Goal: Share content: Share content

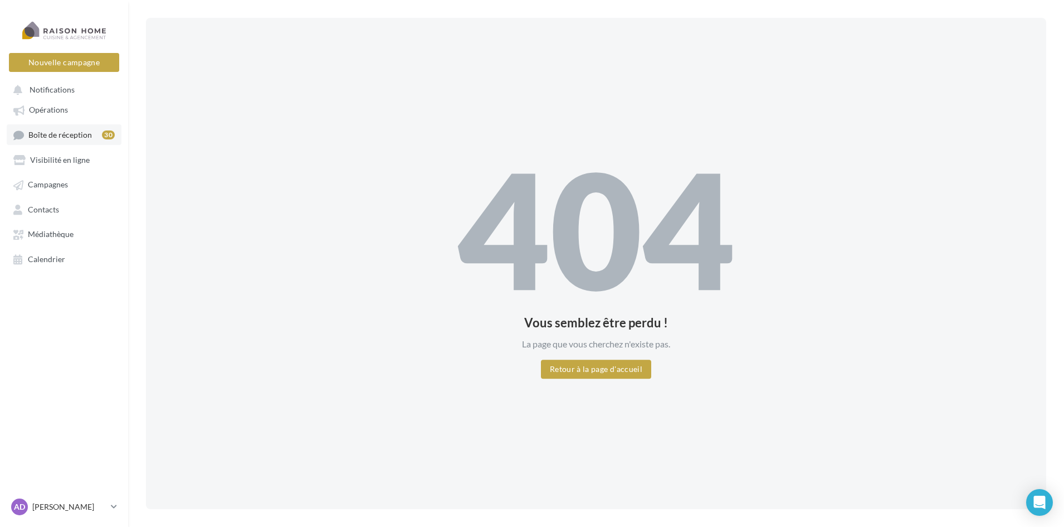
click at [62, 133] on span "Boîte de réception" at bounding box center [60, 134] width 64 height 9
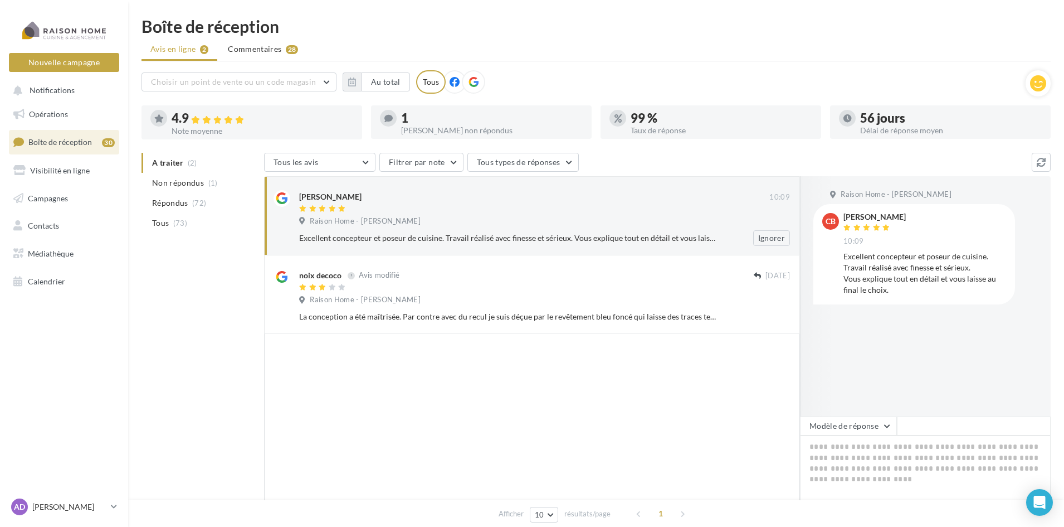
click at [359, 216] on span "Raison Home - [PERSON_NAME]" at bounding box center [365, 221] width 111 height 10
click at [660, 222] on div "Raison Home - [PERSON_NAME]" at bounding box center [544, 222] width 491 height 12
click at [51, 114] on span "Opérations" at bounding box center [48, 113] width 39 height 9
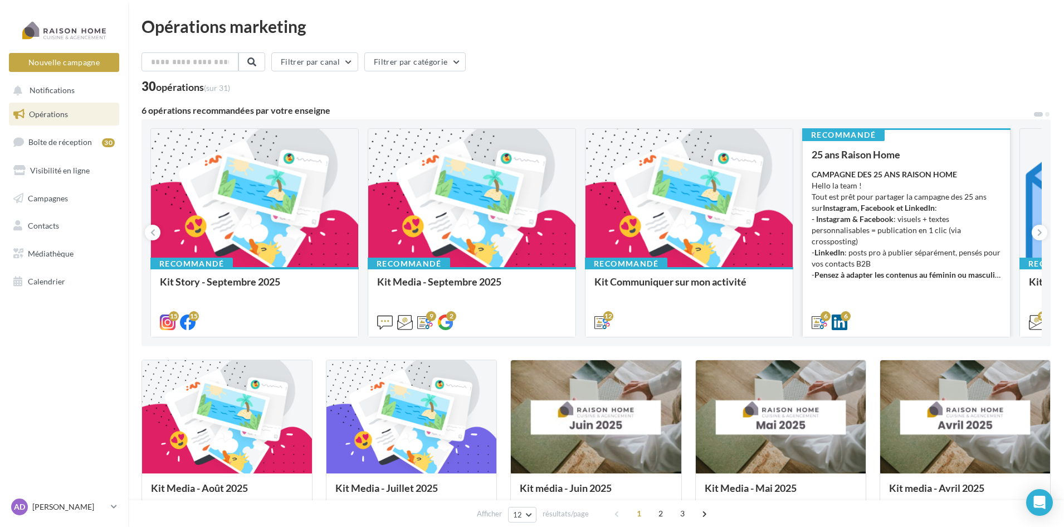
click at [849, 216] on strong "- Instagram & Facebook" at bounding box center [853, 218] width 82 height 9
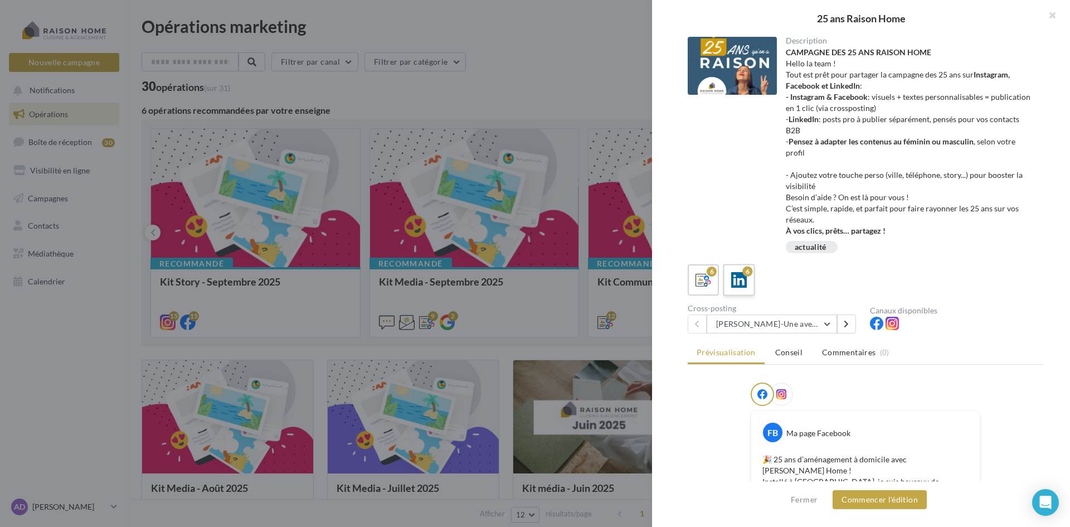
click at [750, 278] on label "6" at bounding box center [739, 280] width 32 height 32
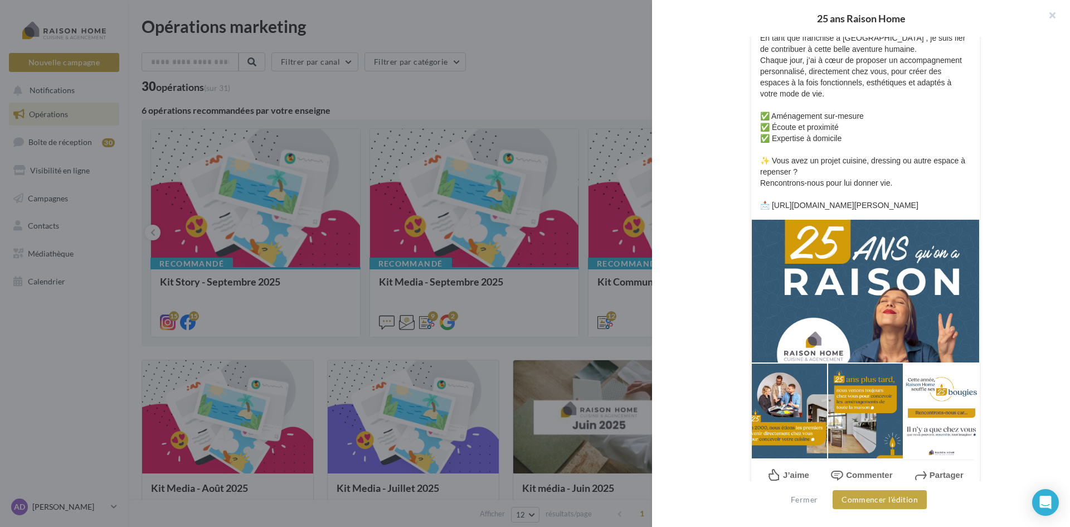
scroll to position [446, 0]
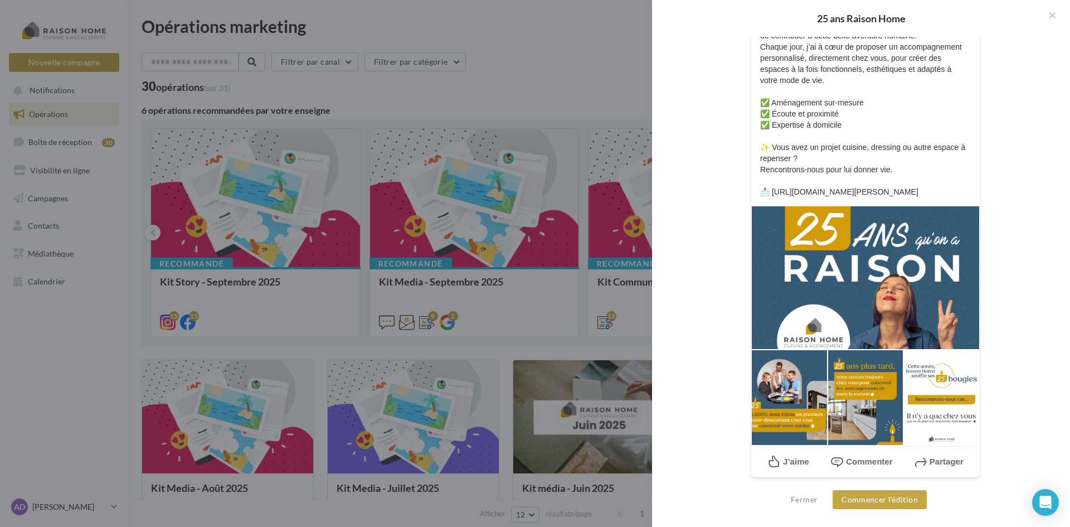
click at [875, 307] on div at bounding box center [865, 278] width 228 height 144
click at [867, 372] on div at bounding box center [865, 397] width 76 height 96
click at [888, 501] on button "Commencer l'édition" at bounding box center [879, 499] width 94 height 19
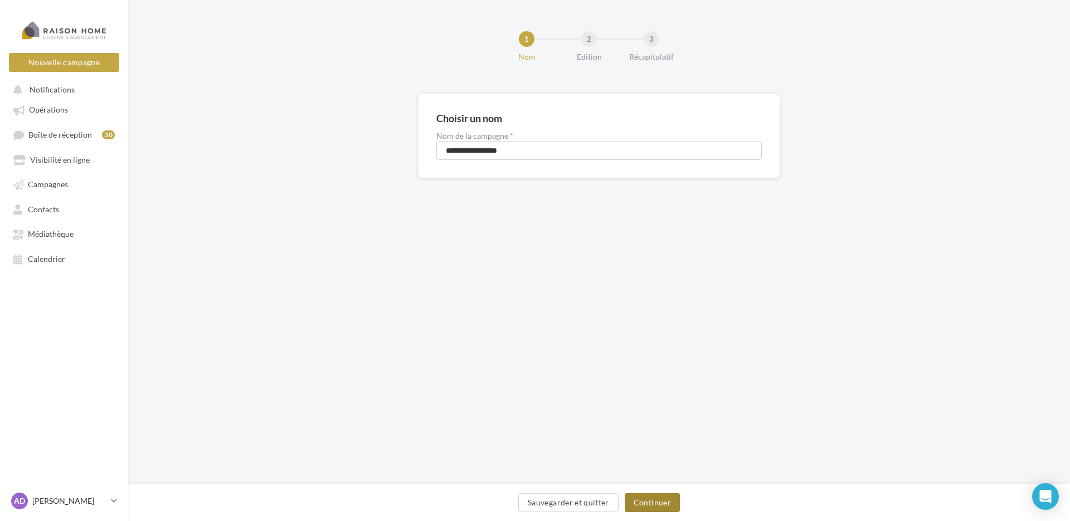
click at [651, 501] on button "Continuer" at bounding box center [652, 502] width 55 height 19
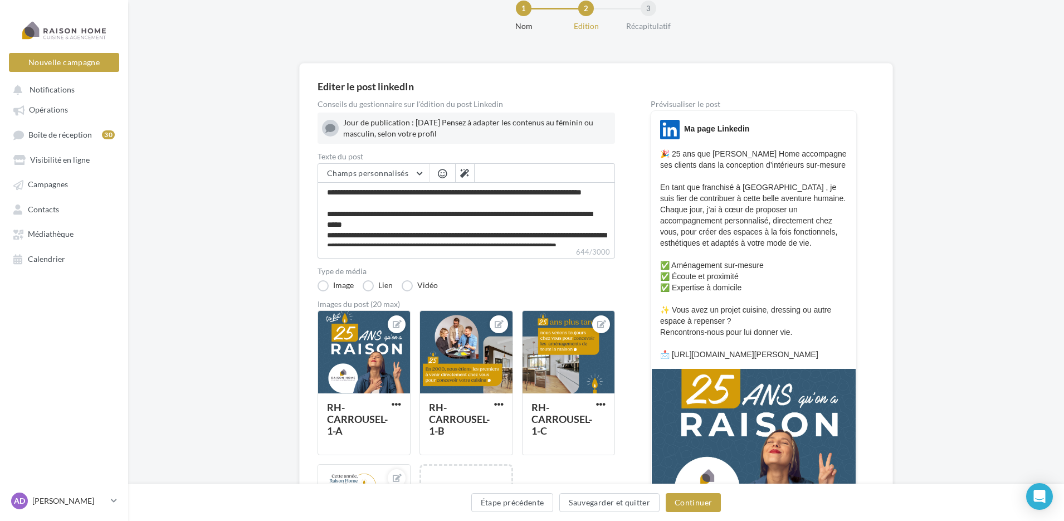
scroll to position [56, 0]
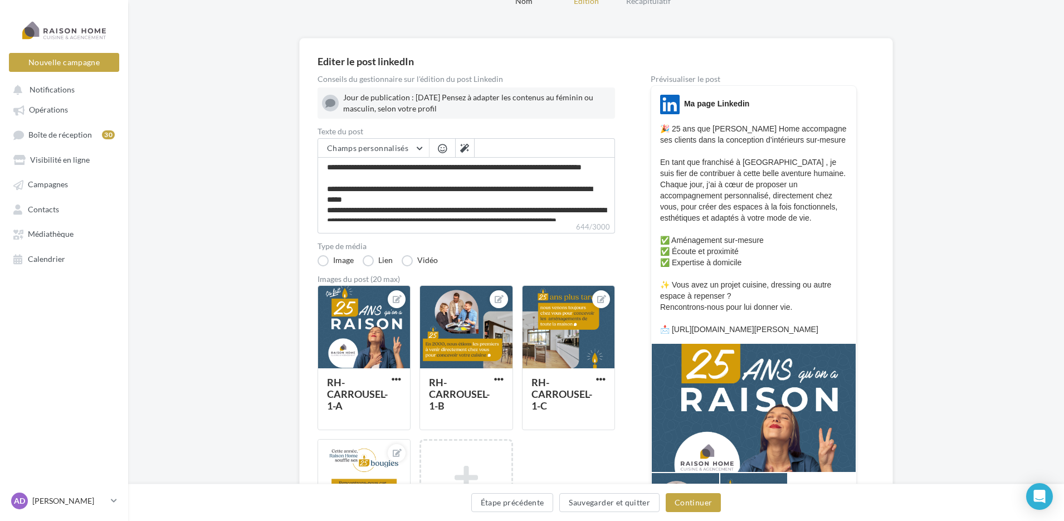
click at [387, 98] on div "Jour de publication : 28 avril Pensez à adapter les contenus au féminin ou masc…" at bounding box center [476, 103] width 267 height 22
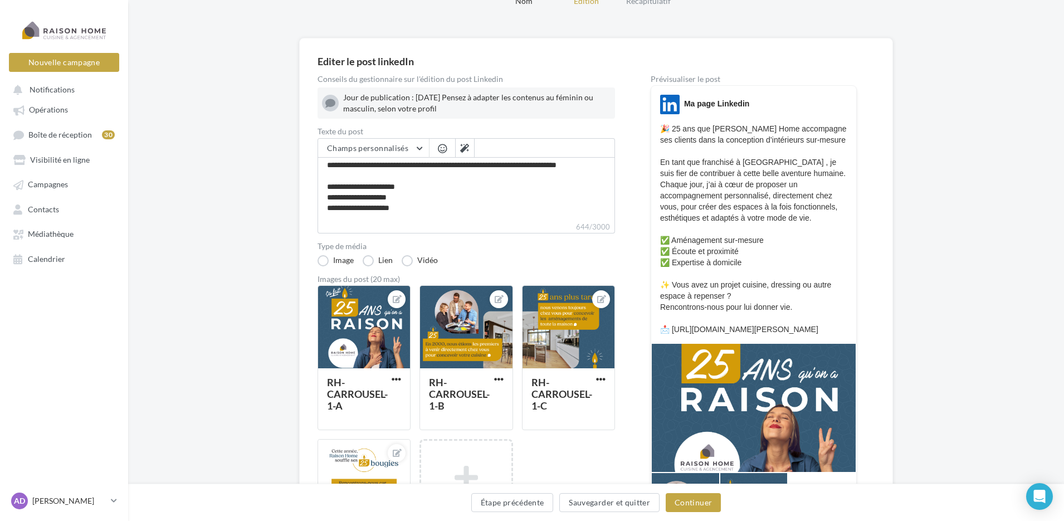
scroll to position [0, 0]
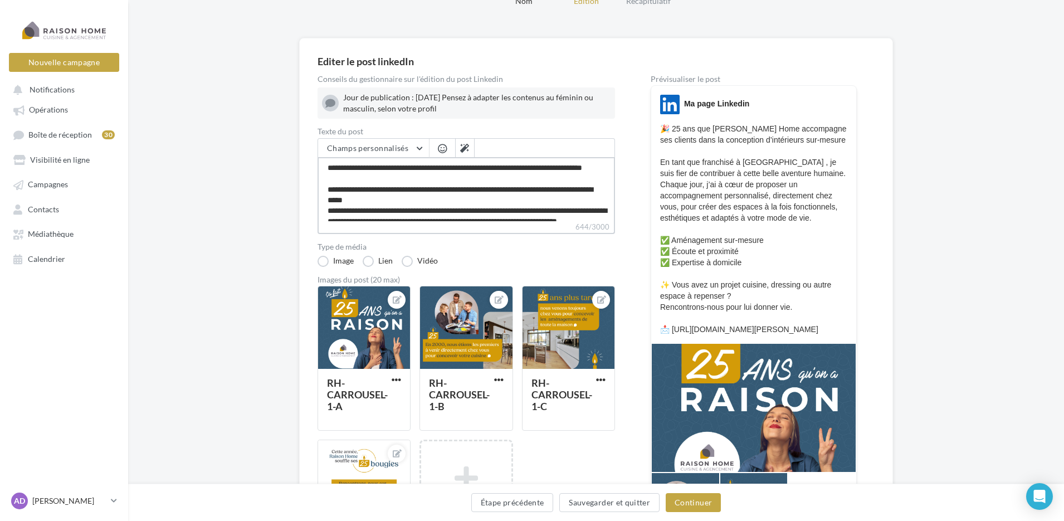
drag, startPoint x: 455, startPoint y: 199, endPoint x: 416, endPoint y: 195, distance: 39.3
click at [416, 195] on textarea "**********" at bounding box center [467, 189] width 298 height 64
click at [413, 203] on textarea "**********" at bounding box center [467, 189] width 298 height 64
drag, startPoint x: 406, startPoint y: 200, endPoint x: 456, endPoint y: 199, distance: 50.2
click at [456, 199] on textarea "**********" at bounding box center [467, 189] width 298 height 64
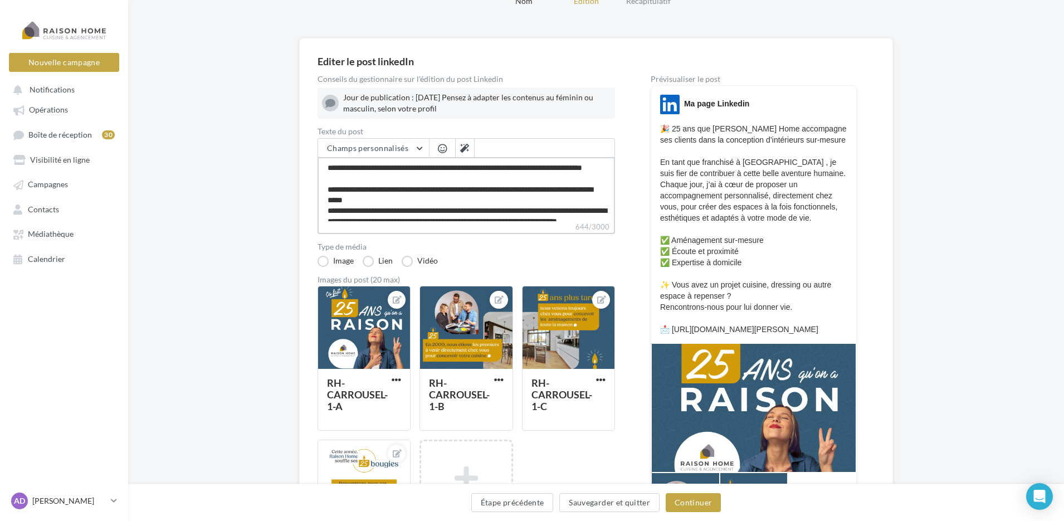
type textarea "**********"
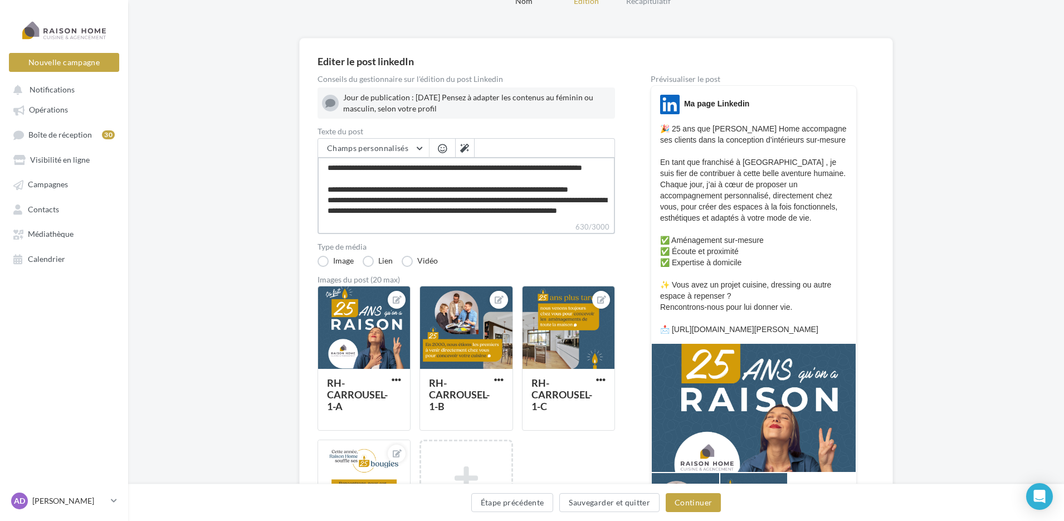
type textarea "**********"
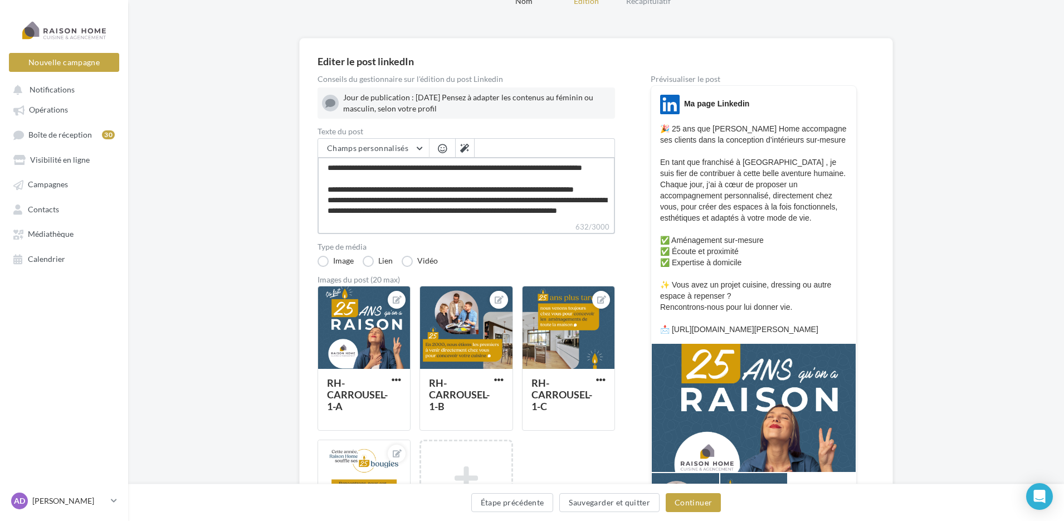
type textarea "**********"
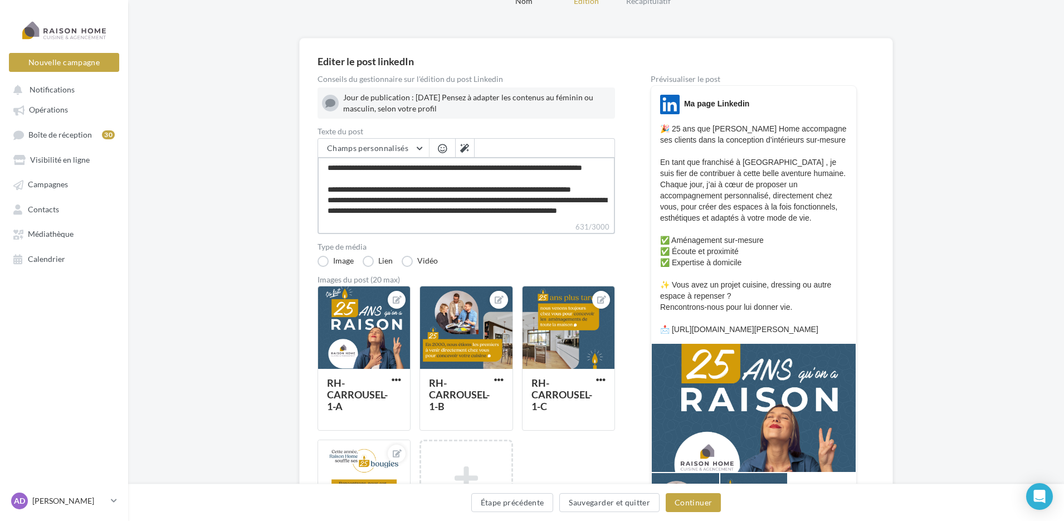
type textarea "**********"
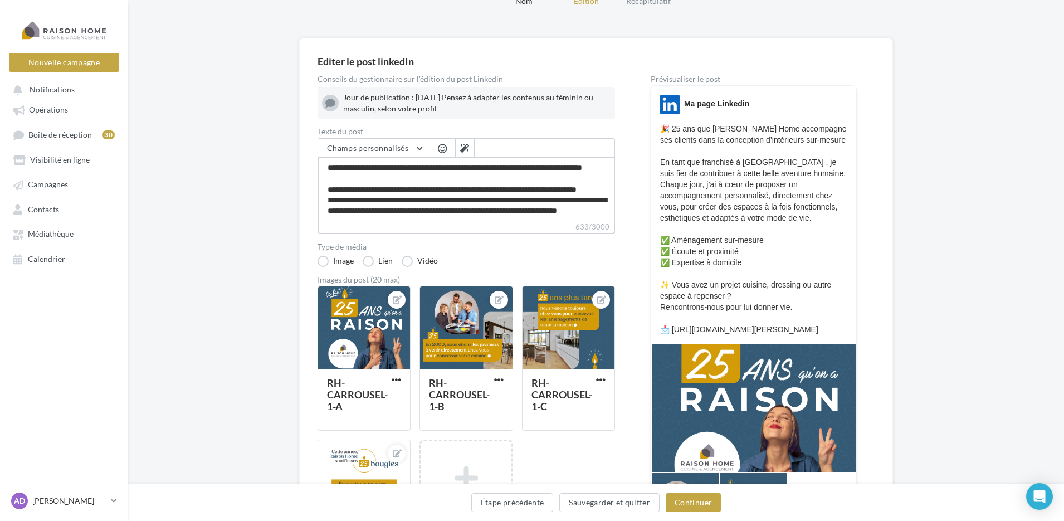
type textarea "**********"
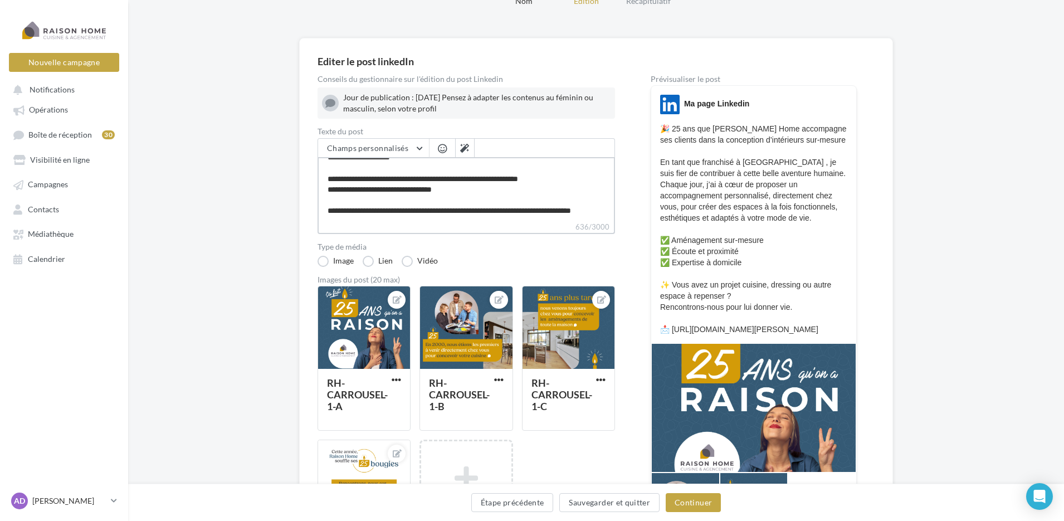
scroll to position [111, 0]
click at [353, 206] on textarea "**********" at bounding box center [467, 189] width 298 height 64
type textarea "**********"
click at [411, 210] on textarea "**********" at bounding box center [467, 189] width 298 height 64
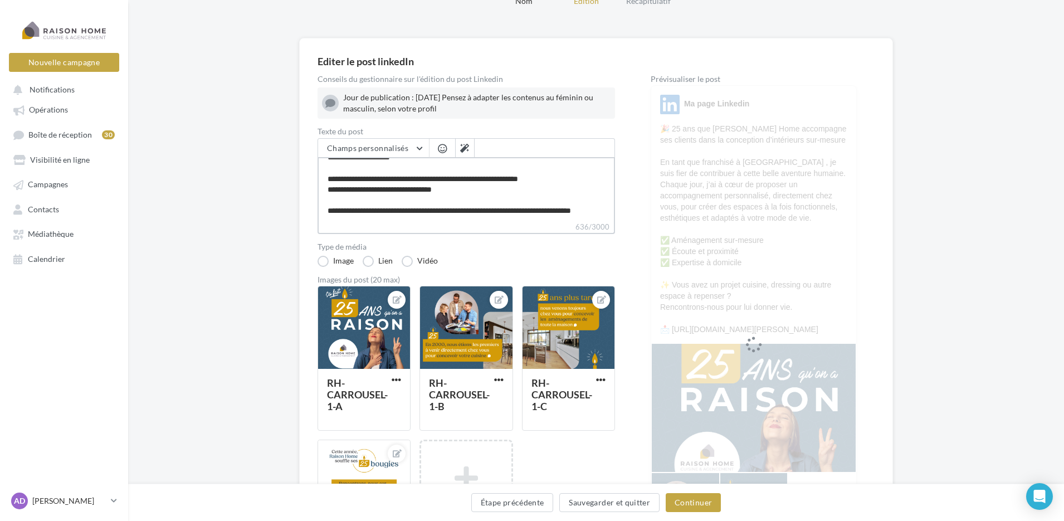
click at [509, 215] on textarea "**********" at bounding box center [467, 189] width 298 height 64
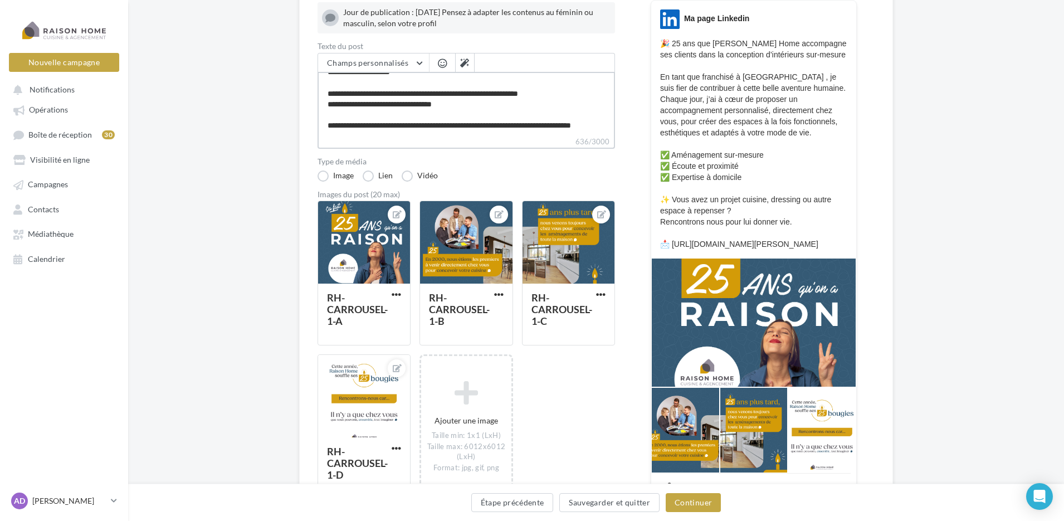
scroll to position [167, 0]
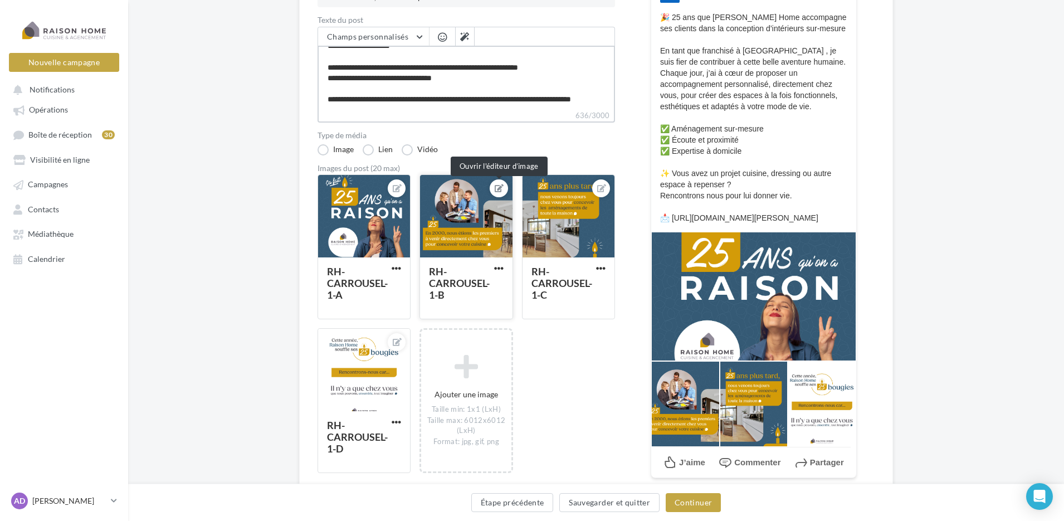
type textarea "**********"
click at [498, 188] on icon at bounding box center [499, 188] width 9 height 8
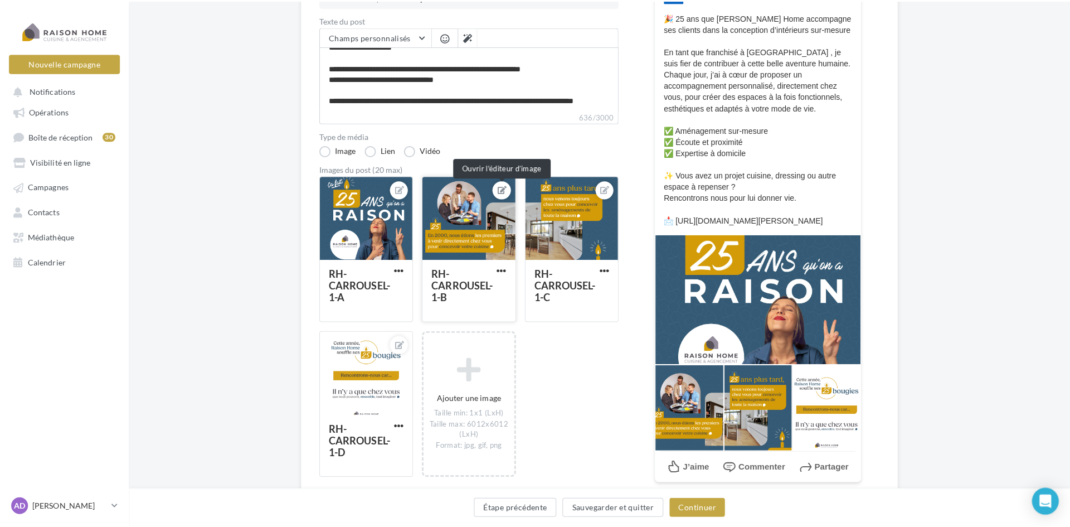
scroll to position [139, 0]
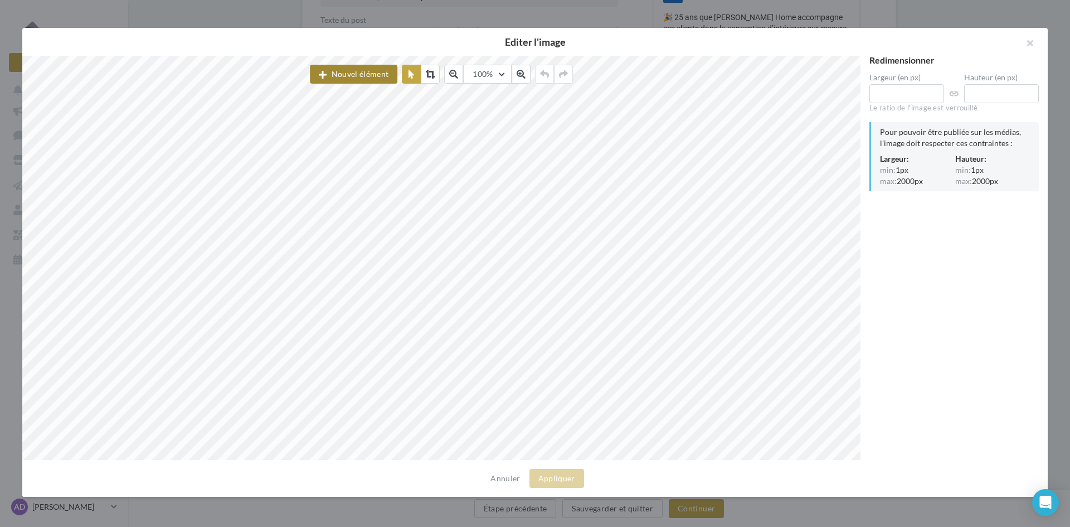
click at [376, 79] on button "Nouvel élément" at bounding box center [353, 74] width 87 height 19
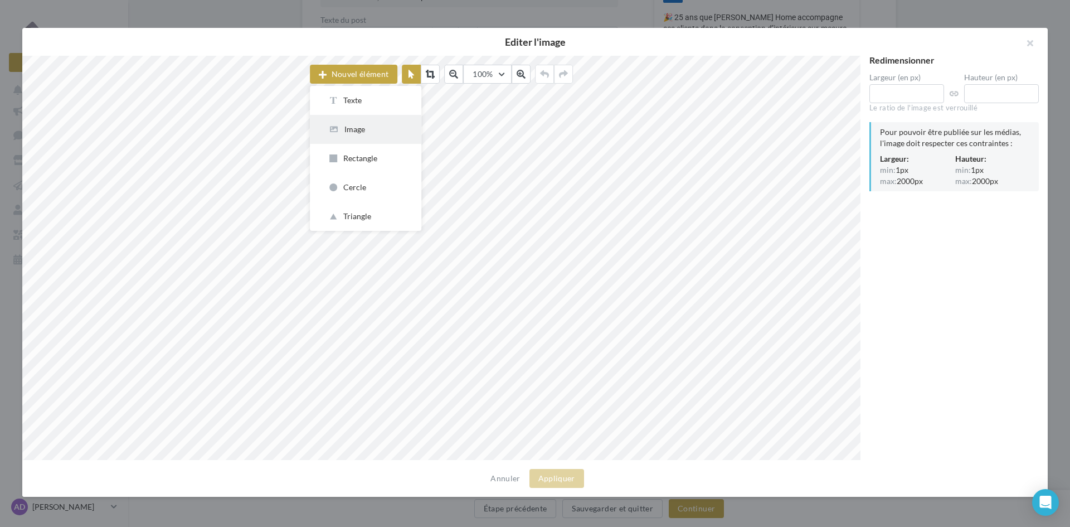
click at [360, 130] on div "Image" at bounding box center [366, 129] width 76 height 11
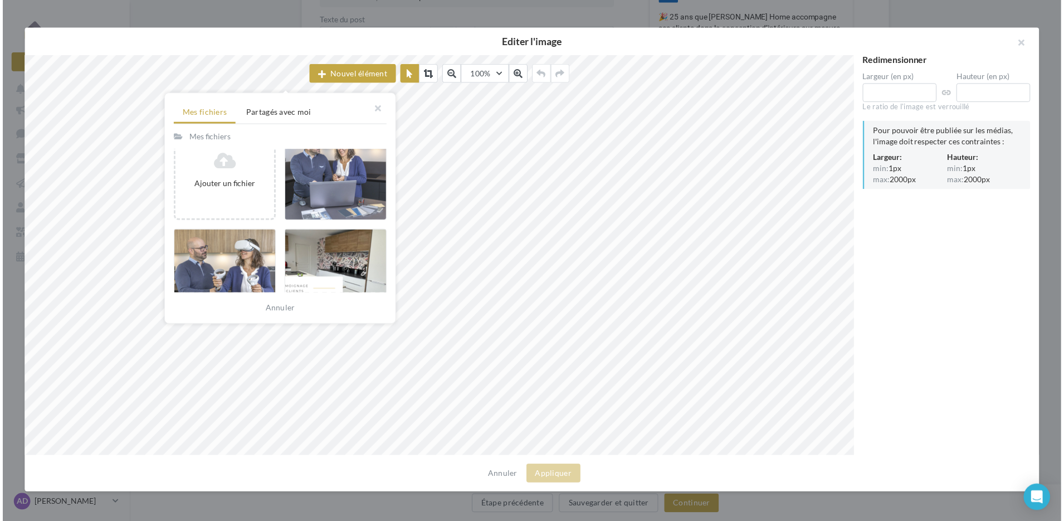
scroll to position [0, 0]
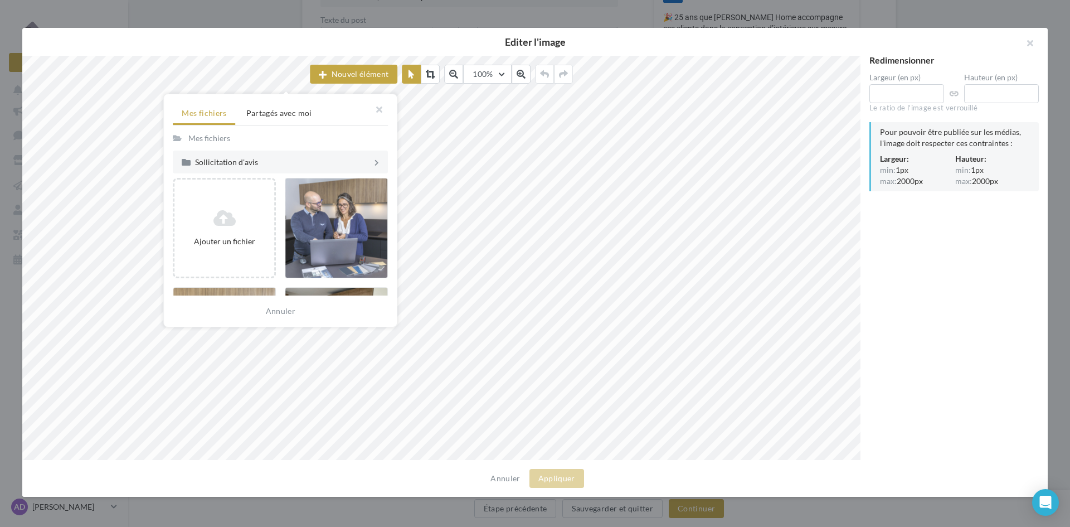
click at [326, 222] on div at bounding box center [336, 228] width 103 height 100
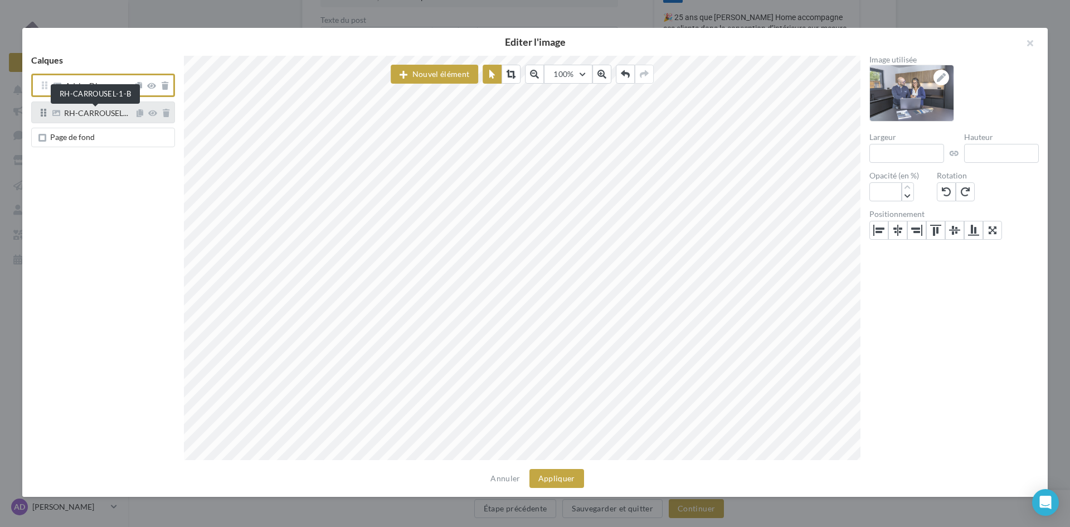
click at [67, 116] on span "RH-CARROUSEL..." at bounding box center [96, 114] width 64 height 10
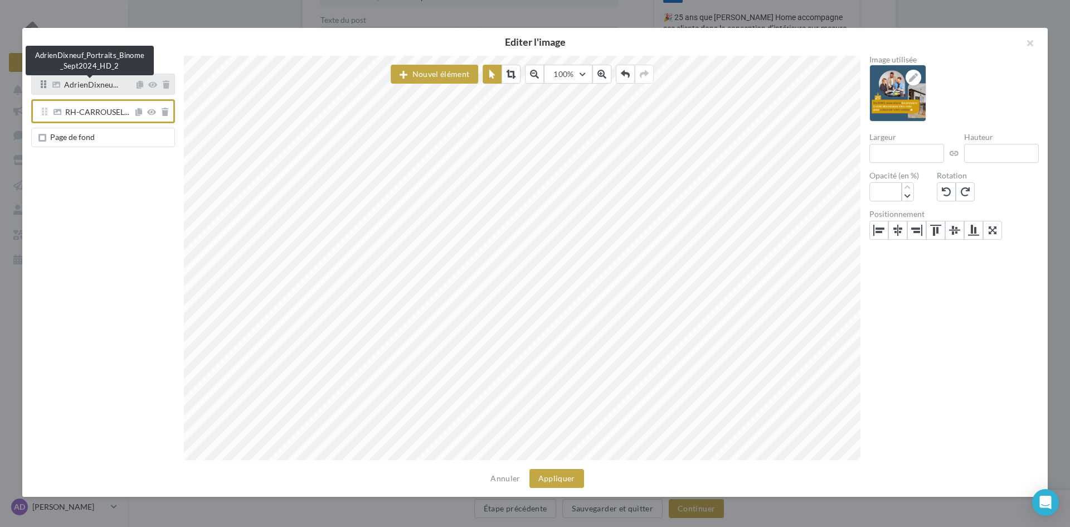
click at [75, 89] on span "AdrienDixneu..." at bounding box center [91, 86] width 54 height 10
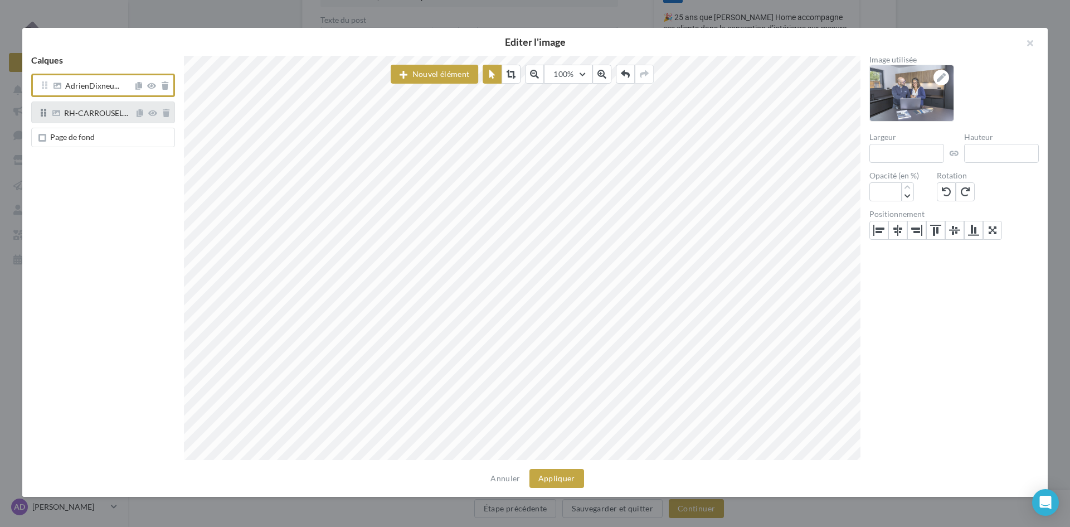
click at [84, 104] on div "RH-CARROUSEL..." at bounding box center [103, 111] width 144 height 21
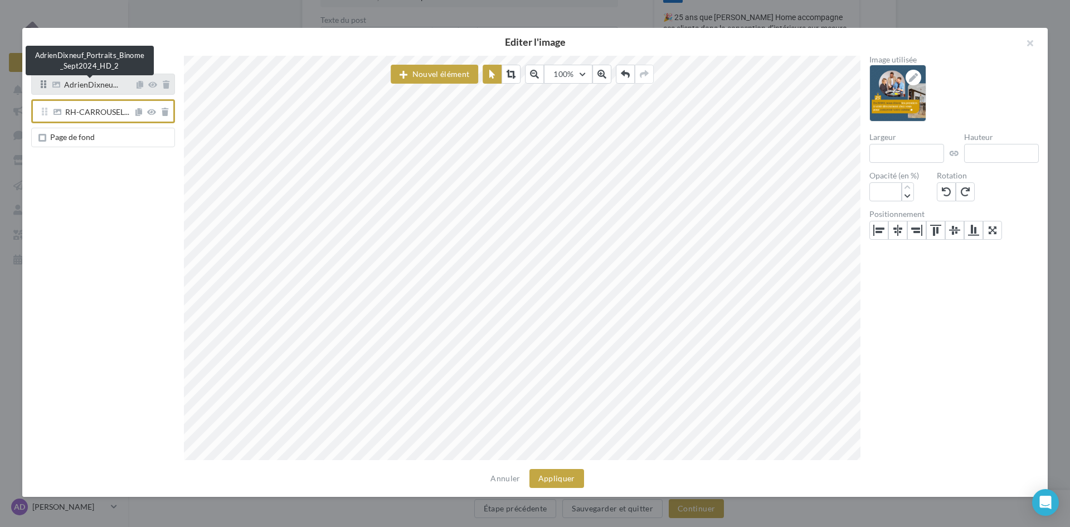
click at [85, 82] on span "AdrienDixneu..." at bounding box center [91, 86] width 54 height 10
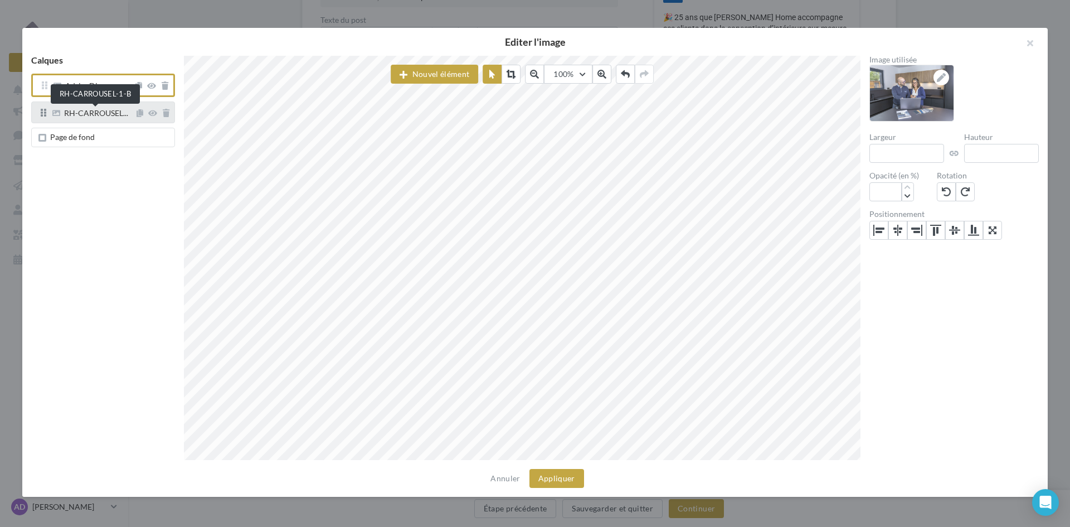
click at [113, 115] on span "RH-CARROUSEL..." at bounding box center [96, 114] width 64 height 10
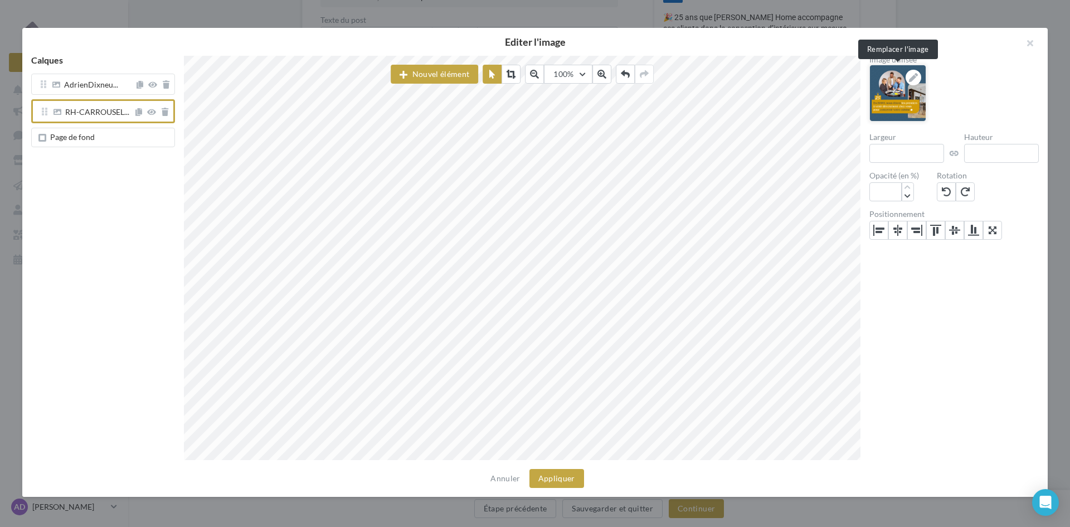
click at [912, 78] on icon at bounding box center [913, 77] width 9 height 9
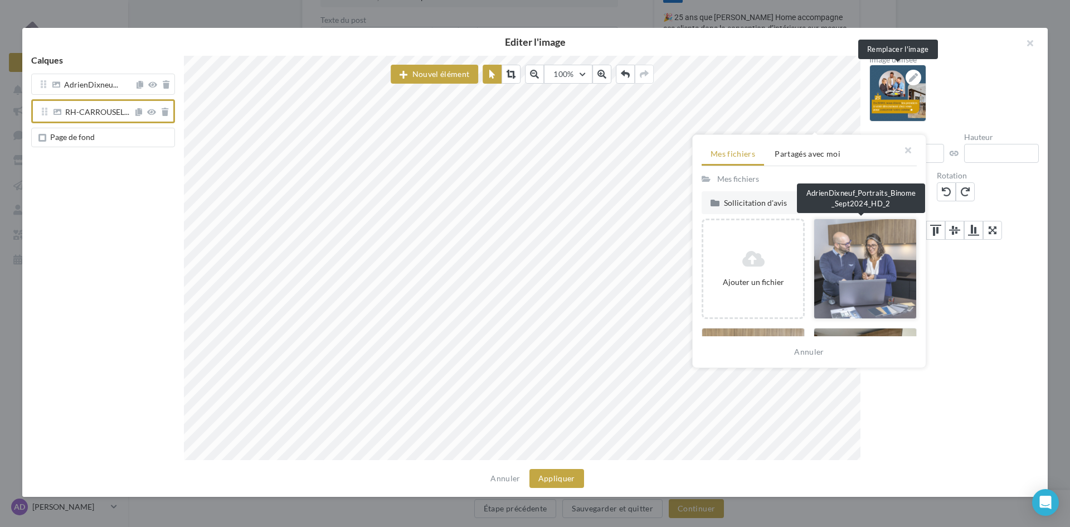
click at [846, 265] on div at bounding box center [865, 268] width 103 height 100
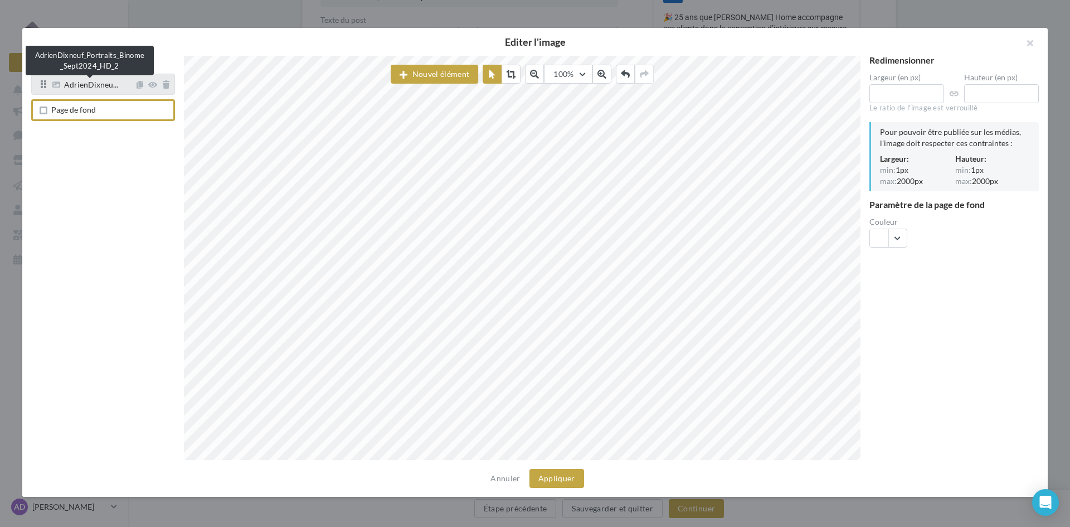
click at [90, 91] on span "AdrienDixneu..." at bounding box center [91, 86] width 54 height 10
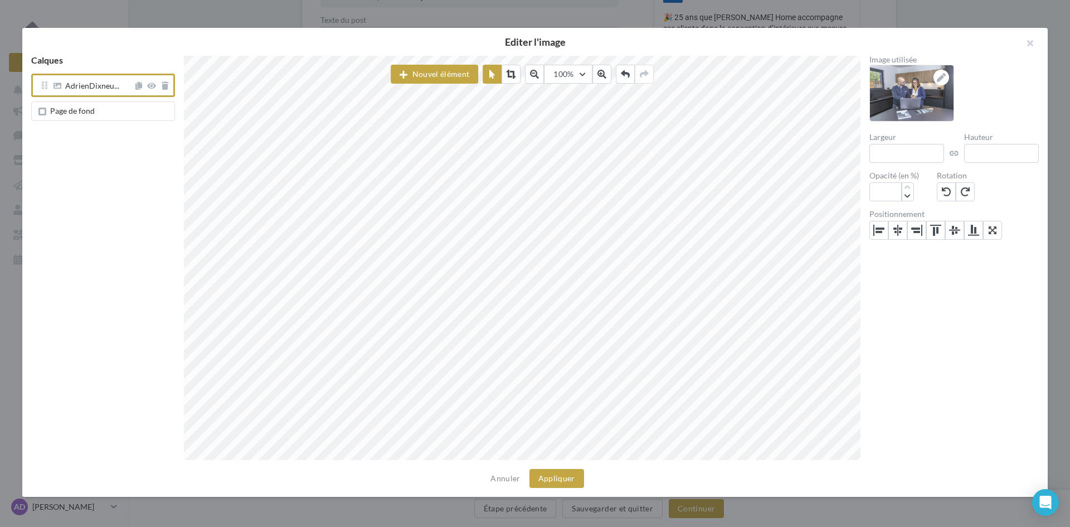
click at [98, 110] on span "Page de fond" at bounding box center [105, 111] width 129 height 9
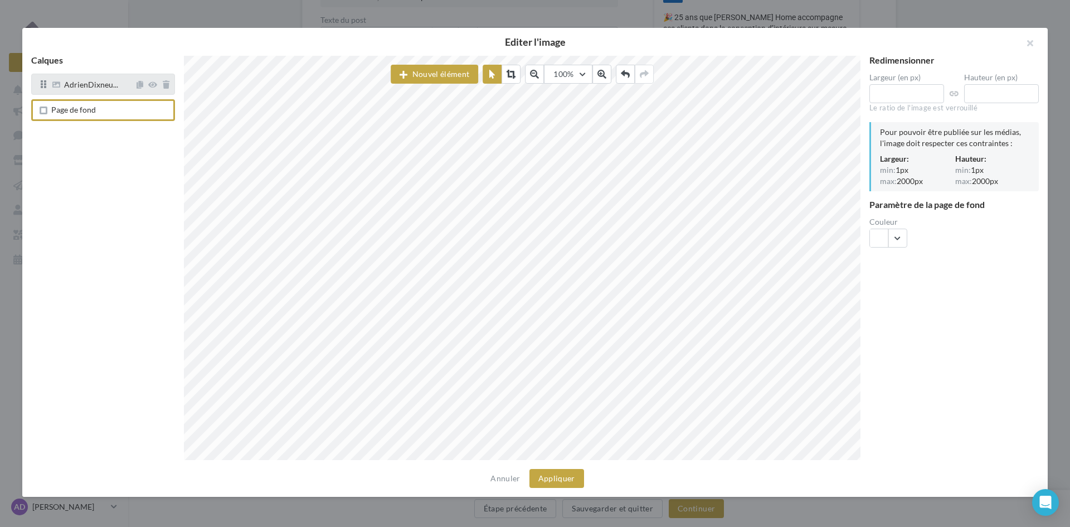
click at [91, 92] on div "AdrienDixneu..." at bounding box center [103, 84] width 144 height 21
click at [557, 473] on button "Appliquer" at bounding box center [556, 478] width 55 height 19
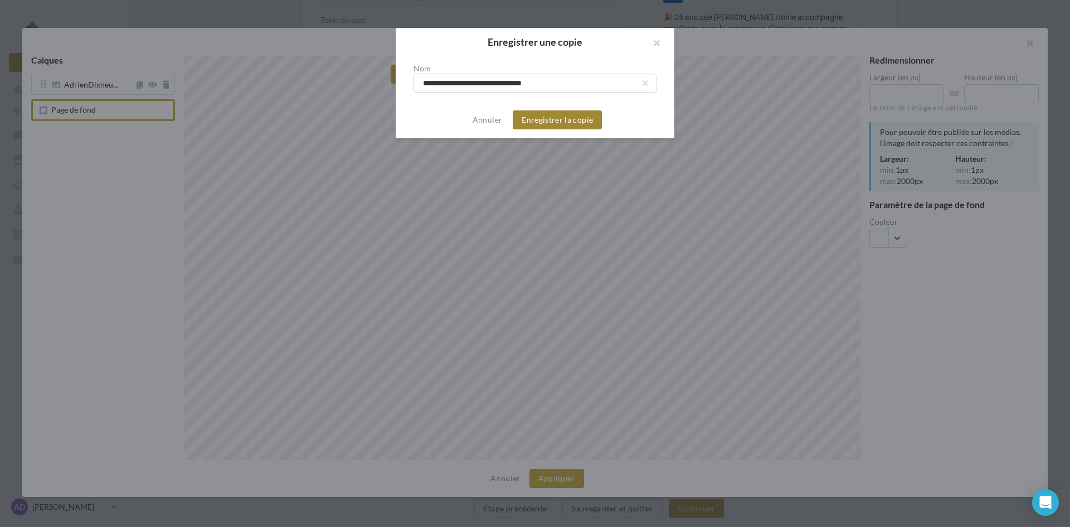
click at [550, 123] on button "Enregistrer la copie" at bounding box center [557, 119] width 89 height 19
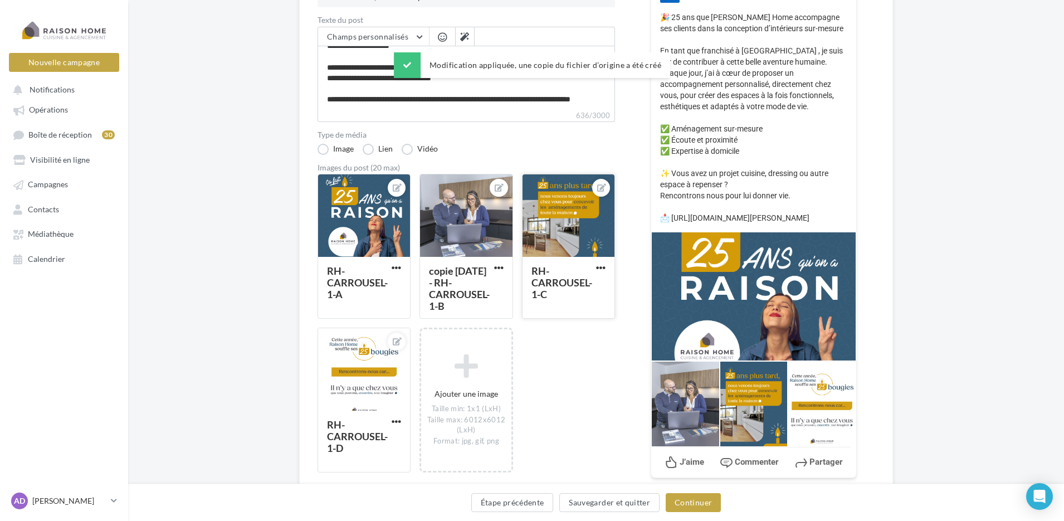
click at [555, 238] on div at bounding box center [569, 216] width 92 height 84
click at [379, 204] on div at bounding box center [364, 216] width 92 height 84
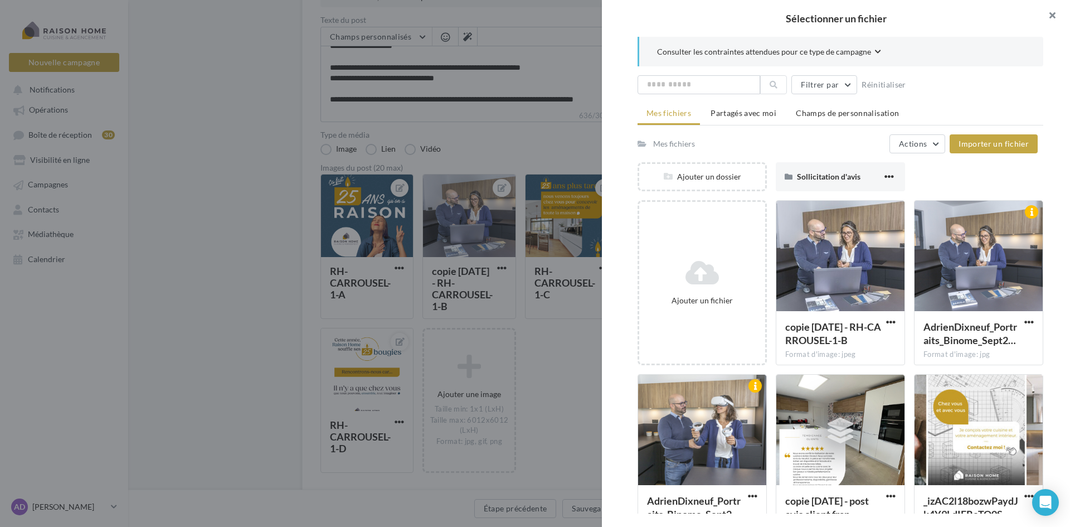
click at [1047, 11] on button "button" at bounding box center [1047, 16] width 45 height 33
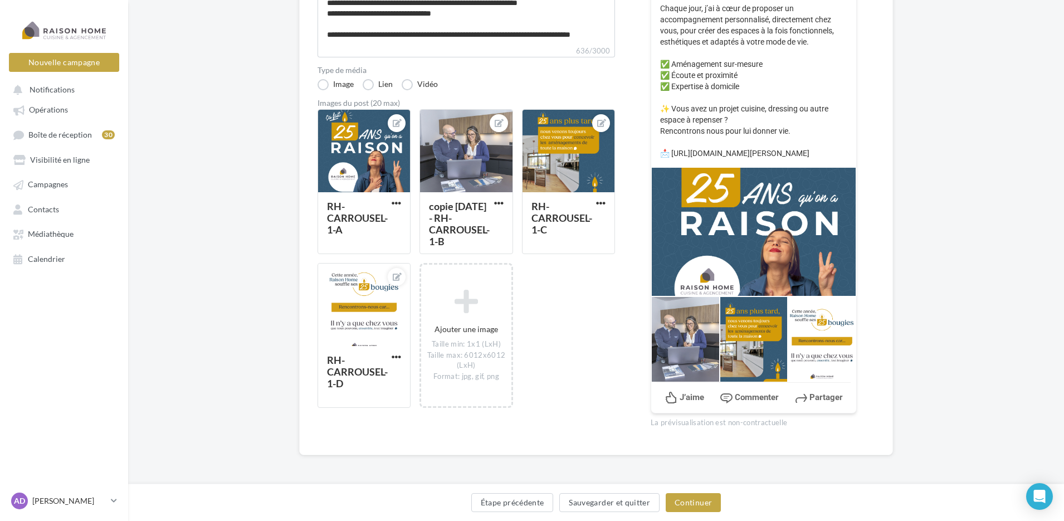
scroll to position [243, 0]
click at [756, 206] on div at bounding box center [753, 231] width 205 height 129
click at [753, 305] on div at bounding box center [754, 339] width 69 height 86
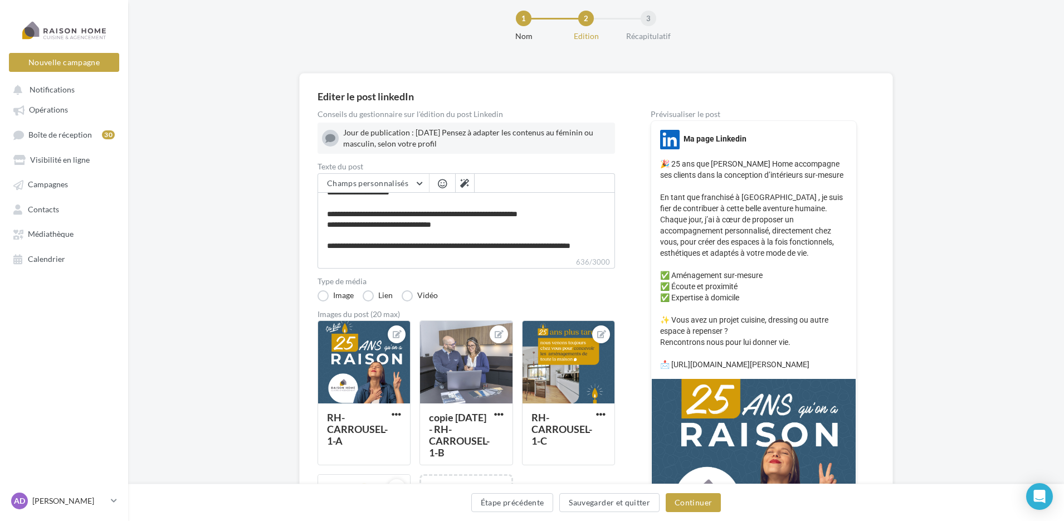
scroll to position [20, 0]
click at [708, 117] on div "Prévisualiser le post" at bounding box center [754, 115] width 206 height 8
click at [673, 115] on div "Prévisualiser le post" at bounding box center [754, 115] width 206 height 8
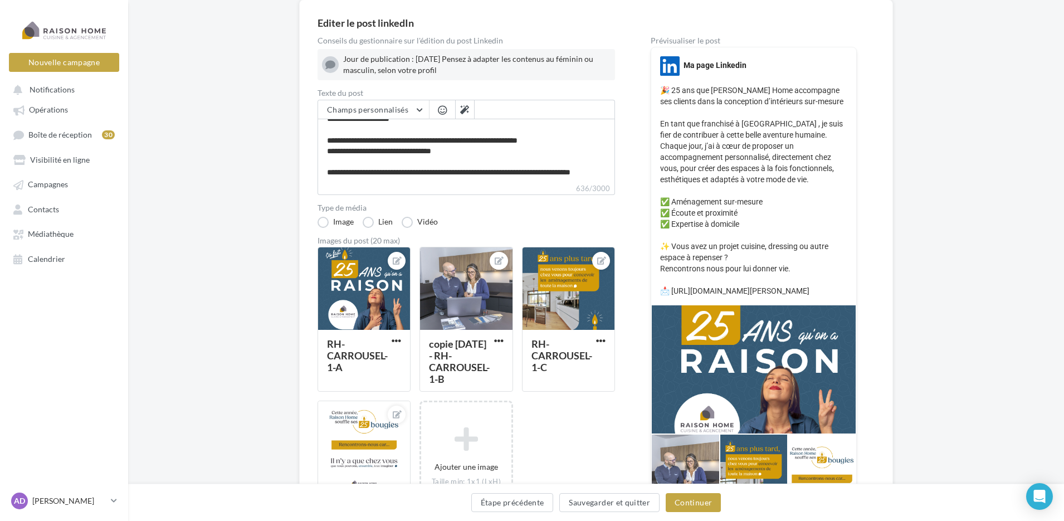
scroll to position [243, 0]
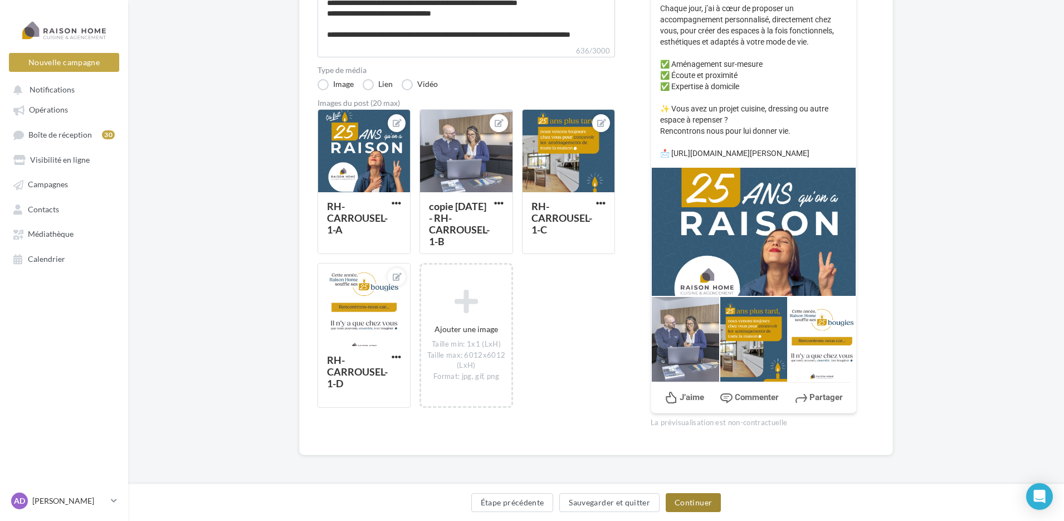
click at [689, 498] on button "Continuer" at bounding box center [693, 502] width 55 height 19
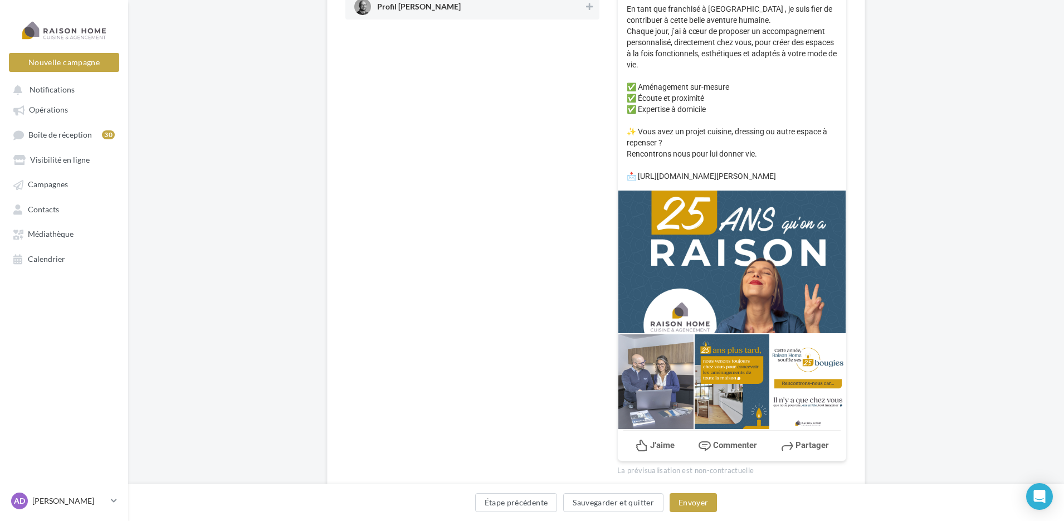
scroll to position [275, 0]
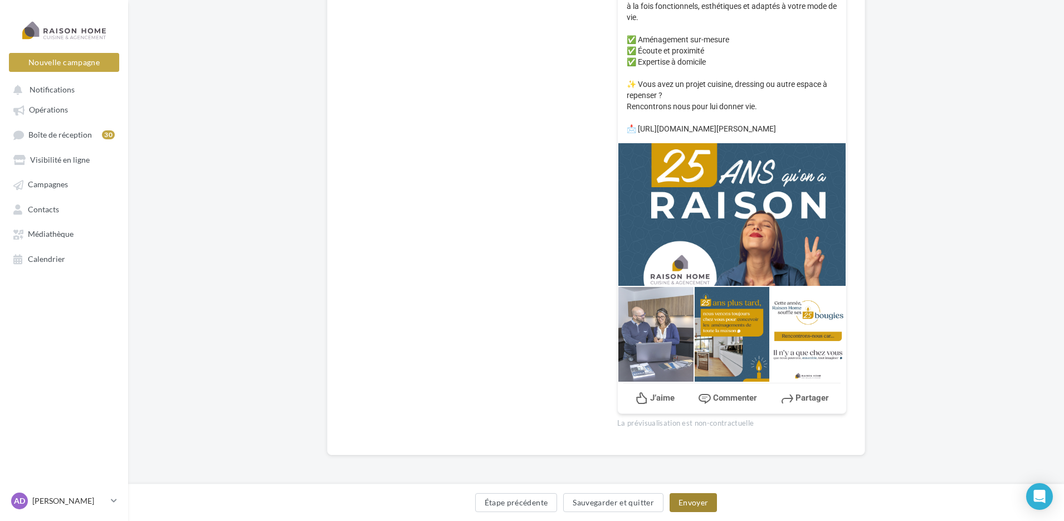
click at [694, 497] on button "Envoyer" at bounding box center [693, 502] width 47 height 19
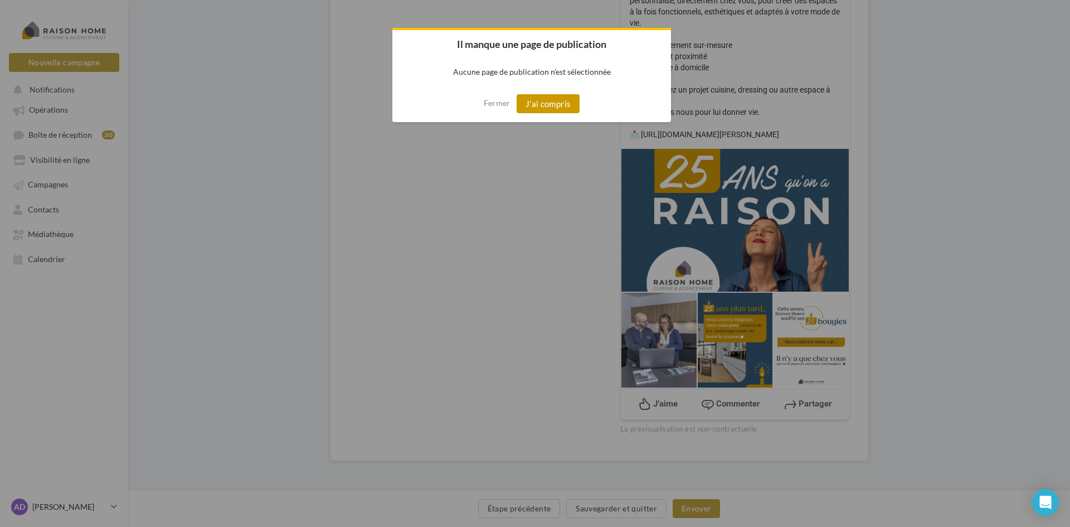
click at [519, 105] on button "J'ai compris" at bounding box center [549, 103] width 64 height 19
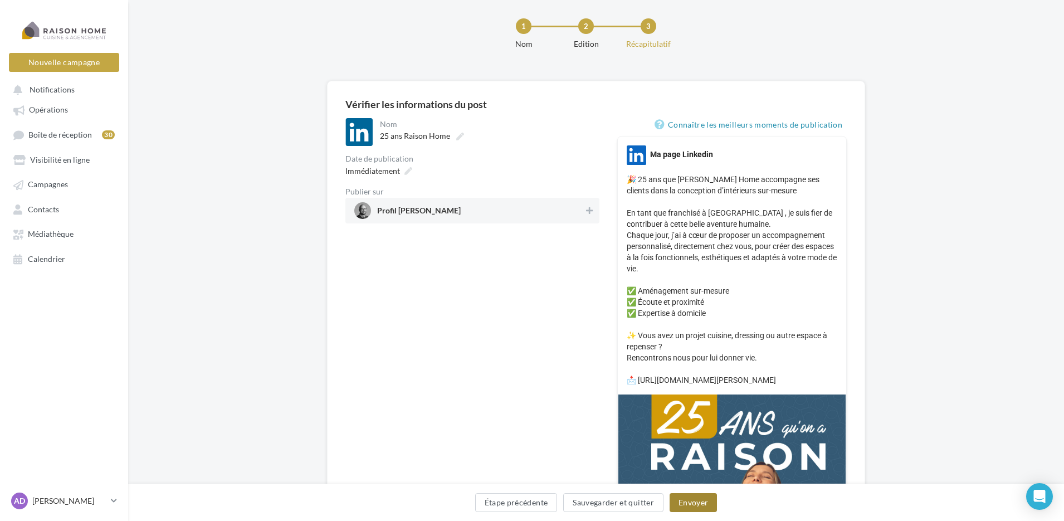
scroll to position [0, 0]
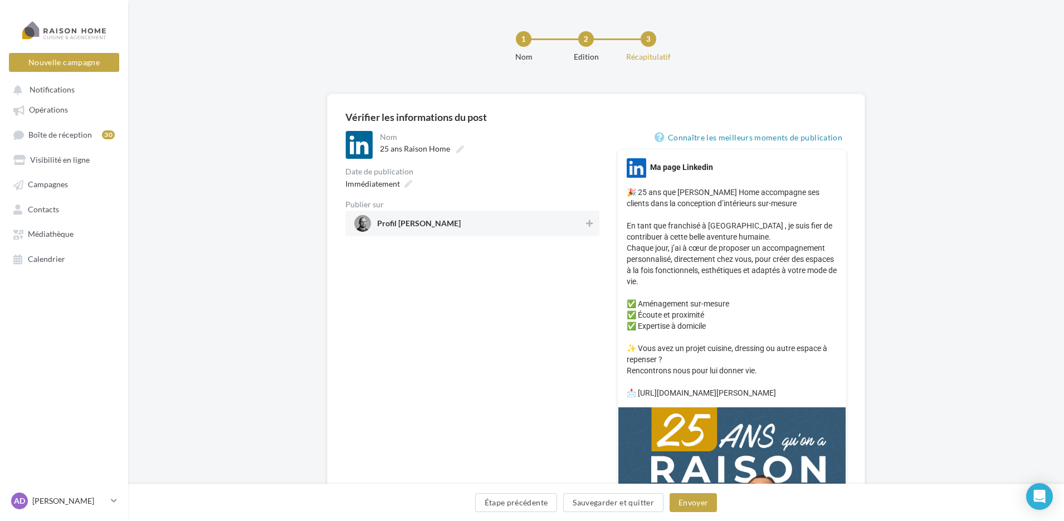
click at [467, 221] on span "Profil ADRIEN DIXNEUF" at bounding box center [469, 223] width 230 height 17
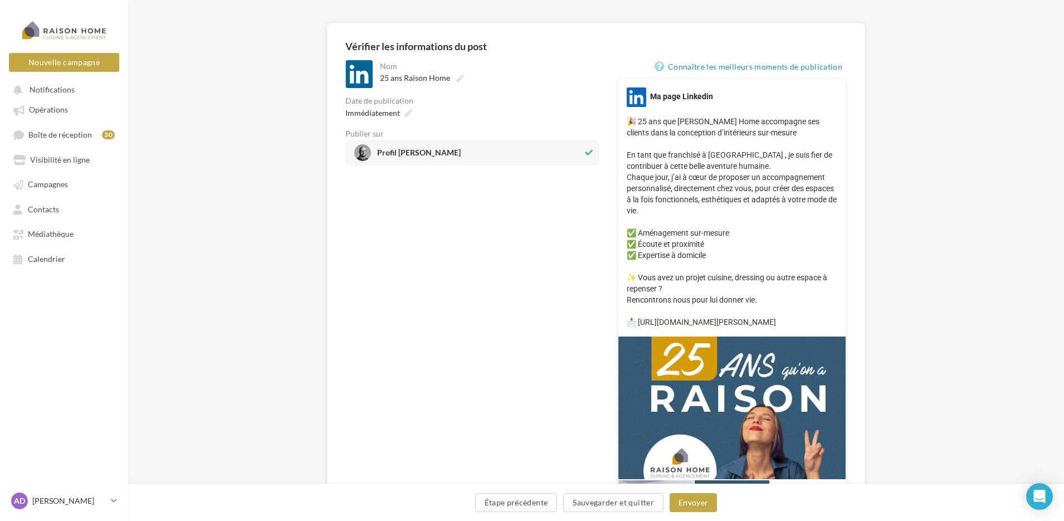
scroll to position [275, 0]
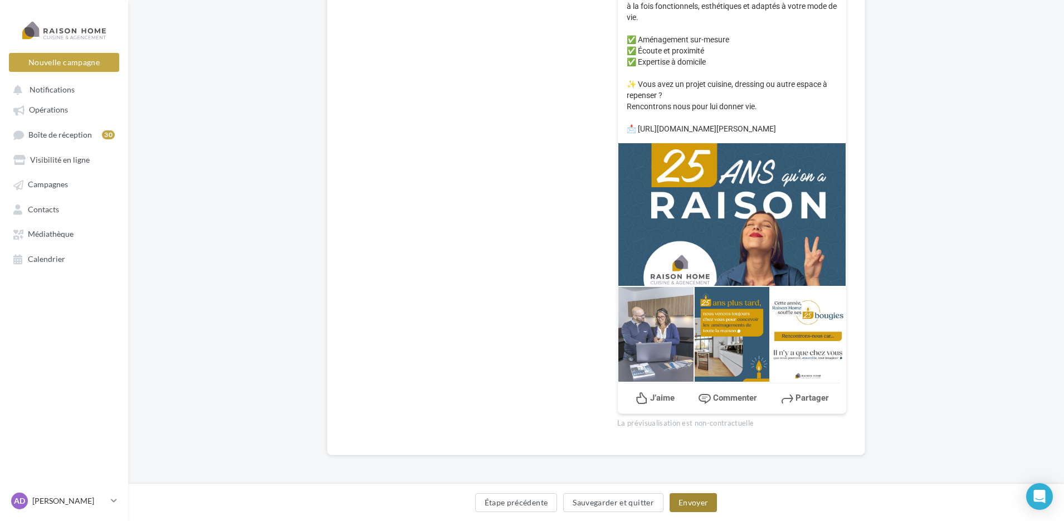
click at [690, 498] on button "Envoyer" at bounding box center [693, 502] width 47 height 19
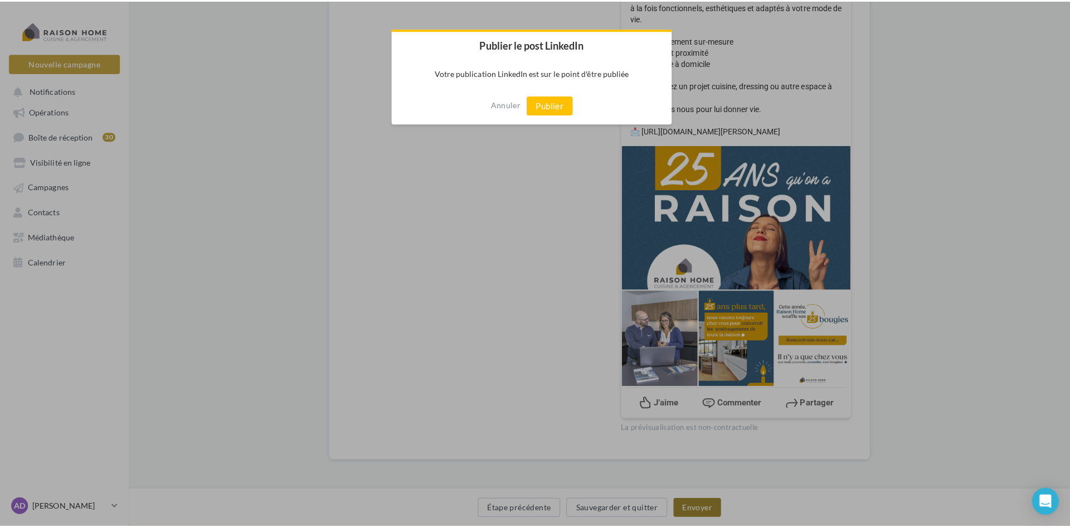
scroll to position [270, 0]
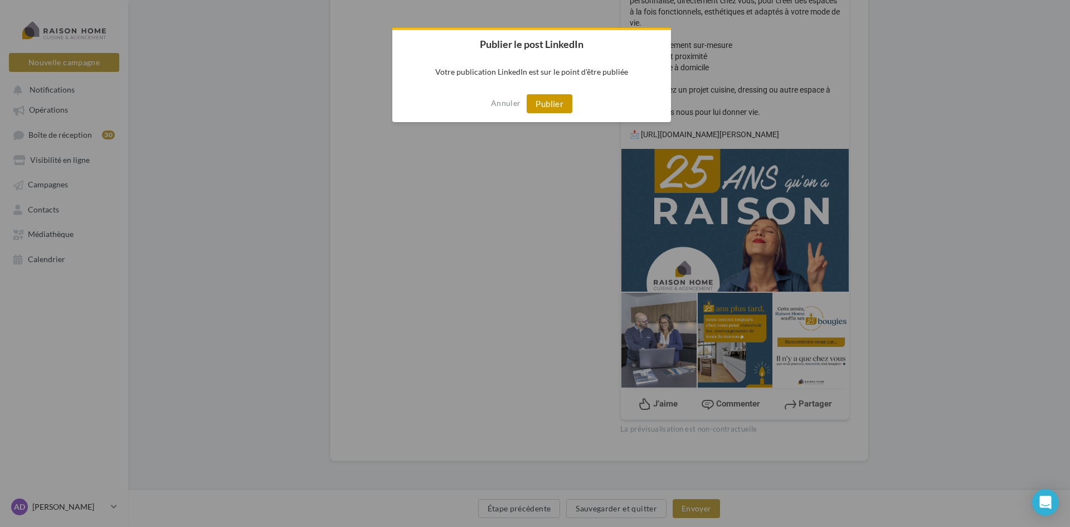
click at [552, 99] on button "Publier" at bounding box center [550, 103] width 46 height 19
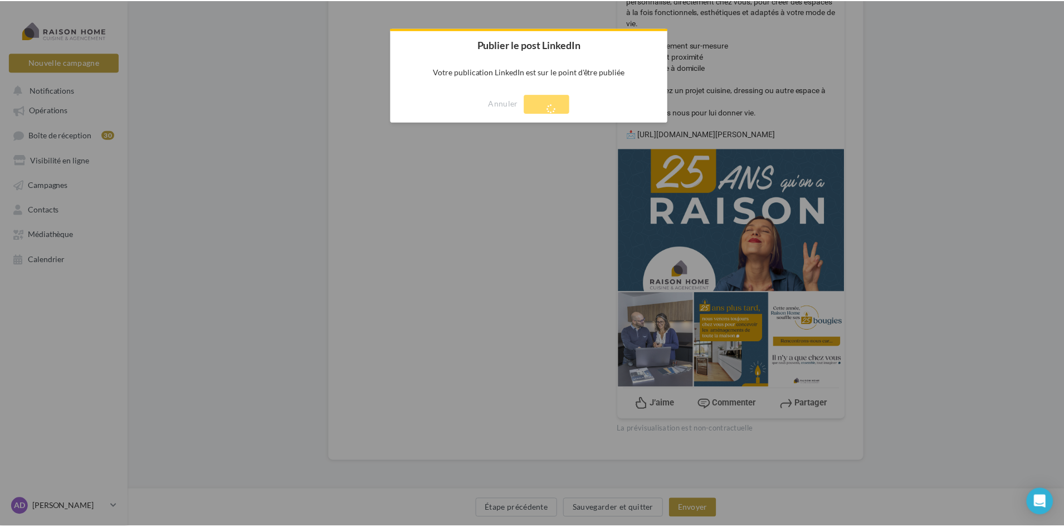
scroll to position [18, 0]
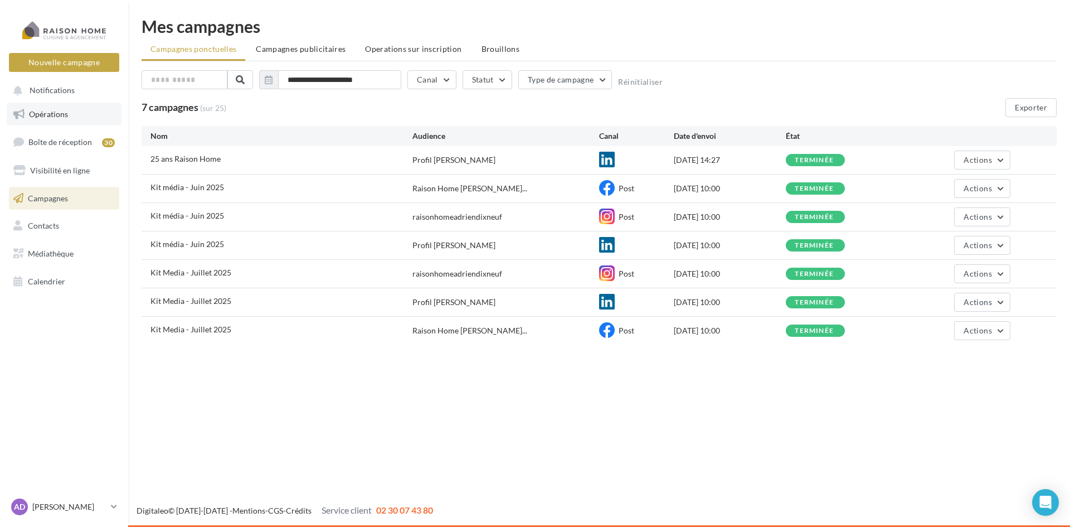
click at [48, 115] on span "Opérations" at bounding box center [48, 113] width 39 height 9
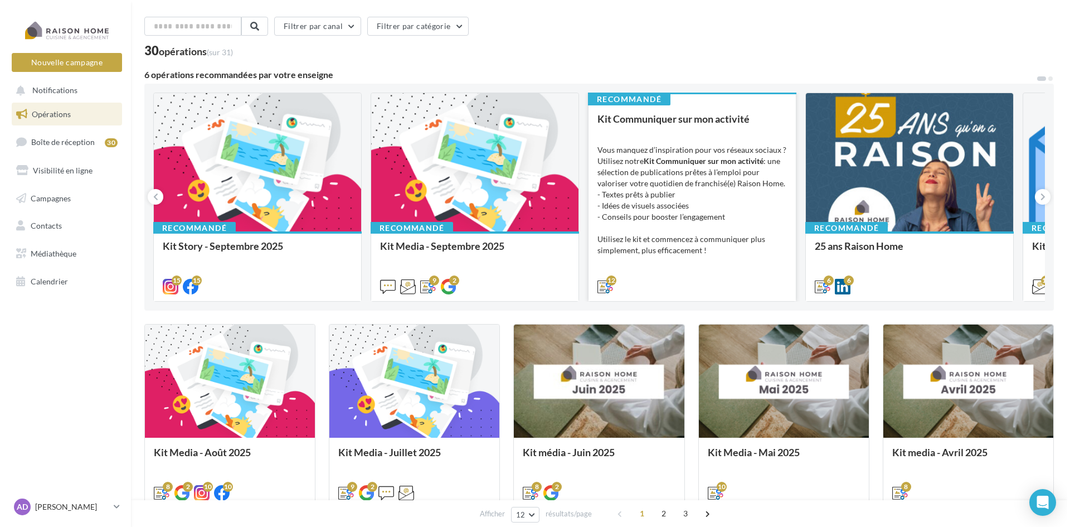
scroll to position [56, 0]
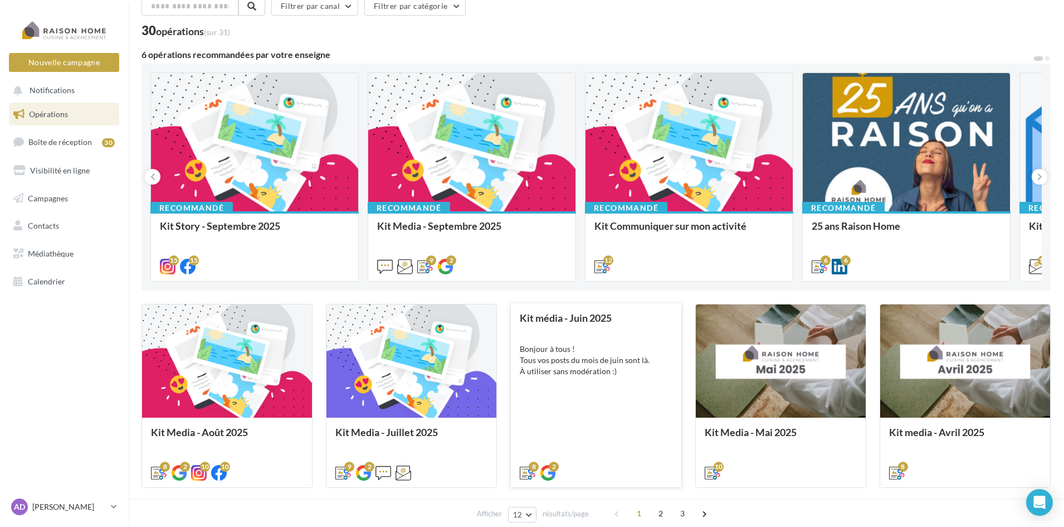
drag, startPoint x: 448, startPoint y: 282, endPoint x: 529, endPoint y: 440, distance: 177.4
click at [449, 284] on div "Recommandé Kit Story - Septembre 2025 Bonjour à tous, Toutes vos stories du moi…" at bounding box center [596, 177] width 909 height 227
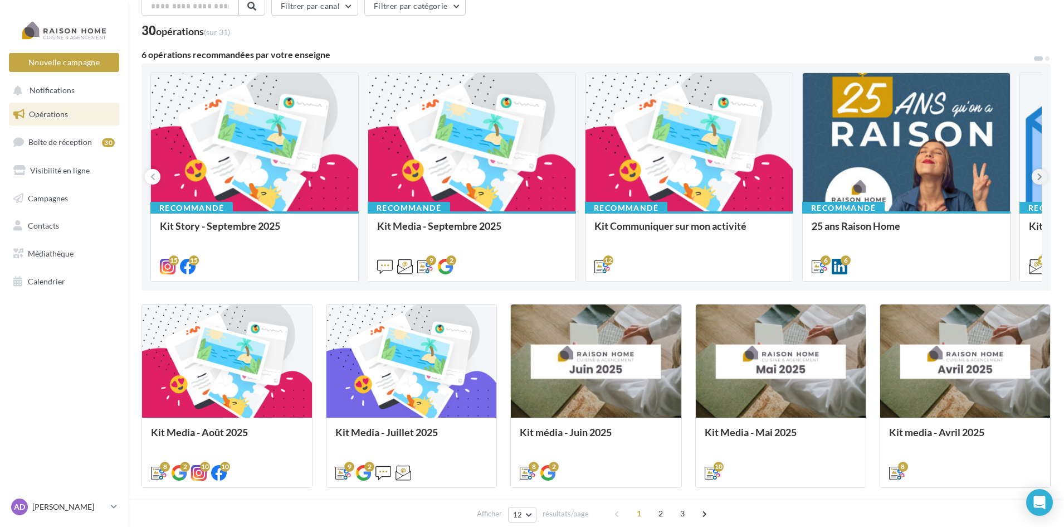
click at [1036, 181] on button at bounding box center [1040, 177] width 16 height 16
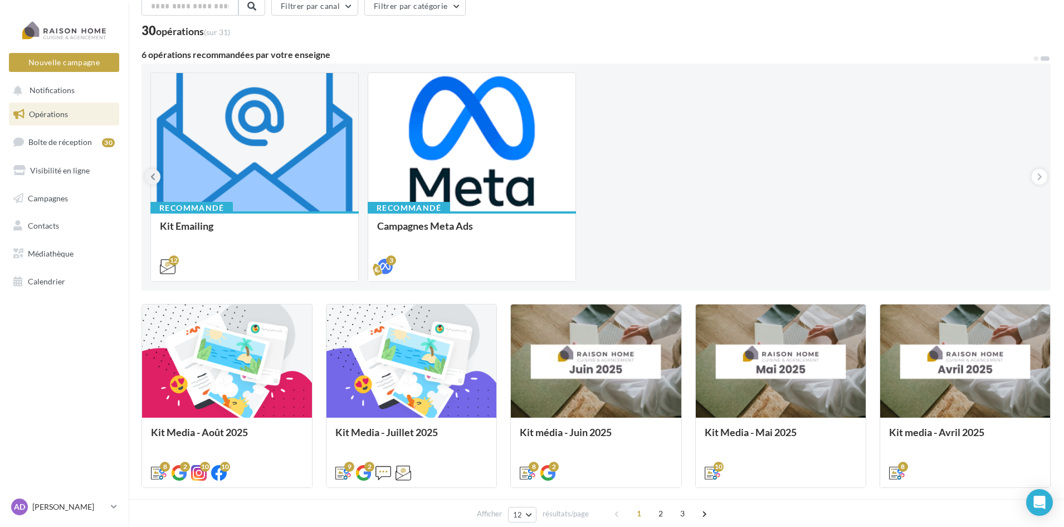
click at [153, 174] on icon at bounding box center [152, 176] width 5 height 11
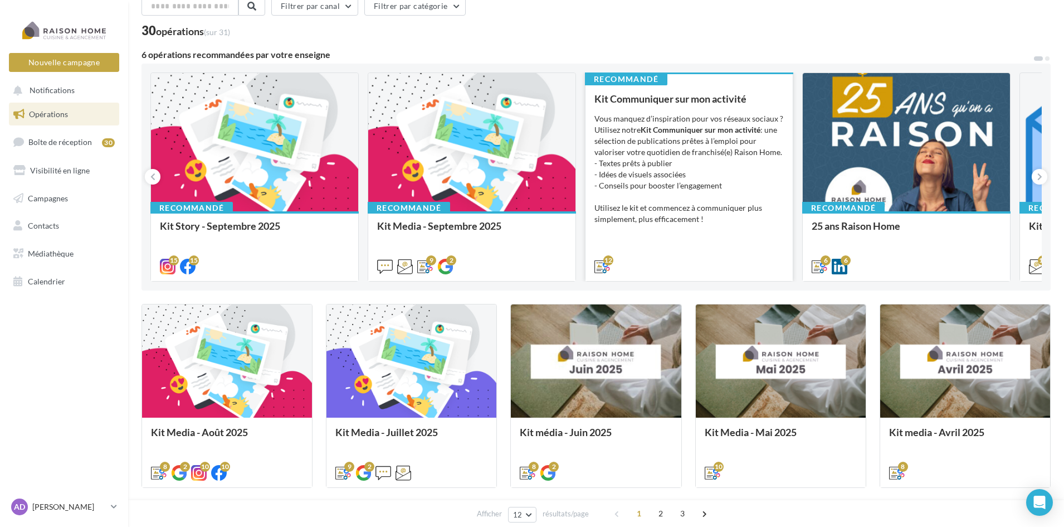
click at [646, 176] on div "Vous manquez d’inspiration pour vos réseaux sociaux ? Utilisez notre Kit Commun…" at bounding box center [689, 168] width 189 height 111
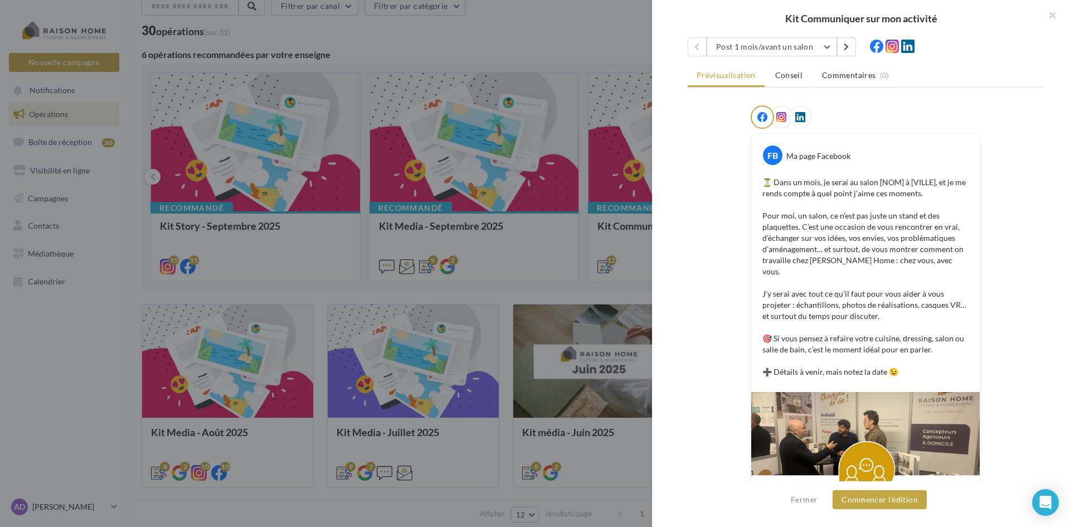
scroll to position [208, 0]
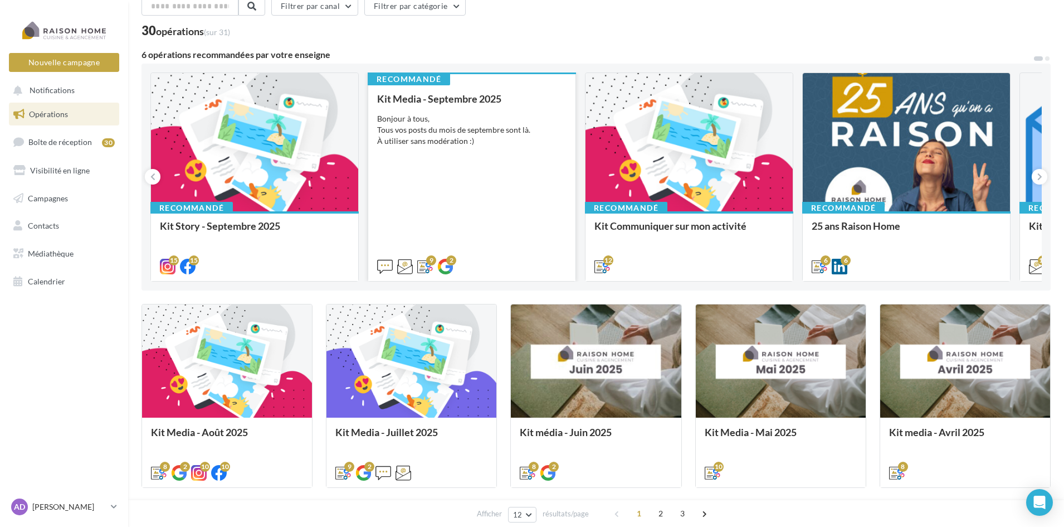
click at [484, 170] on div "Kit Media - Septembre 2025 Bonjour à tous, Tous vos posts du mois de septembre …" at bounding box center [471, 182] width 189 height 178
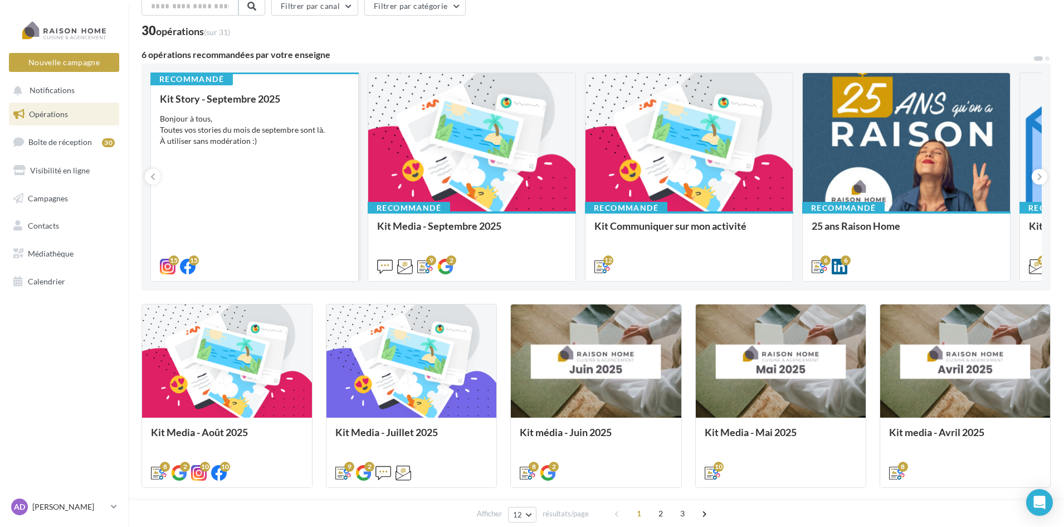
click at [270, 150] on div "Kit Story - Septembre 2025 Bonjour à tous, Toutes vos stories du mois de septem…" at bounding box center [254, 182] width 189 height 178
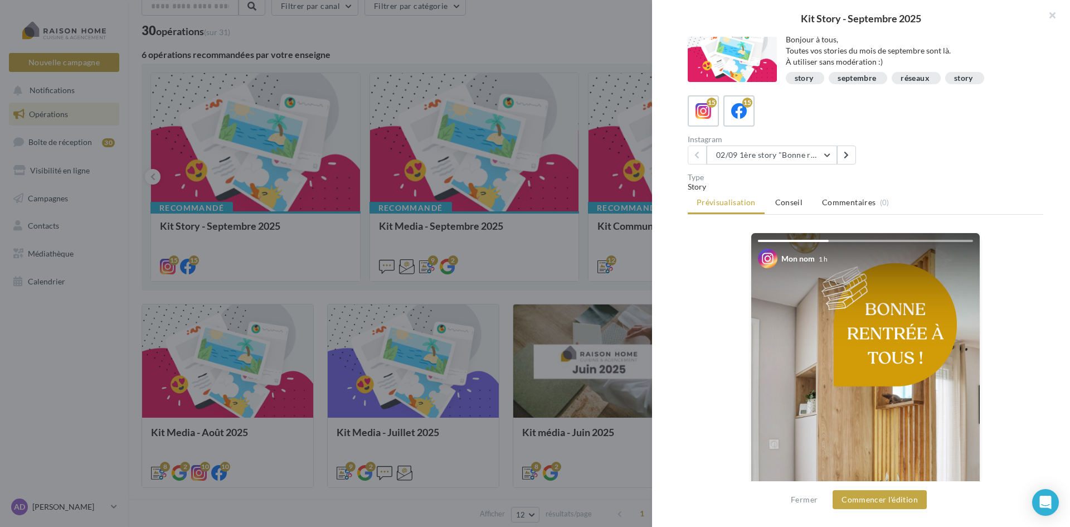
scroll to position [9, 0]
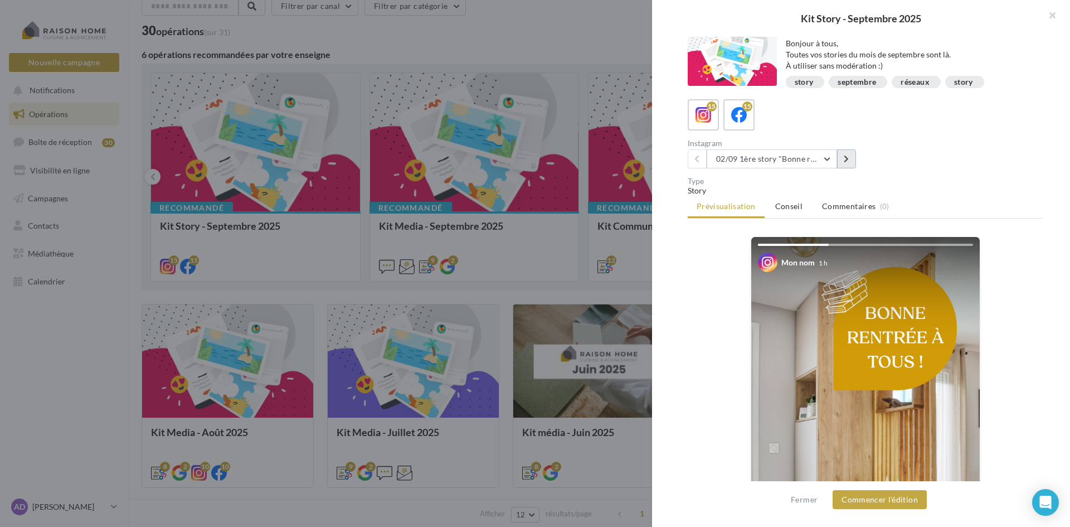
click at [850, 161] on button at bounding box center [846, 158] width 19 height 19
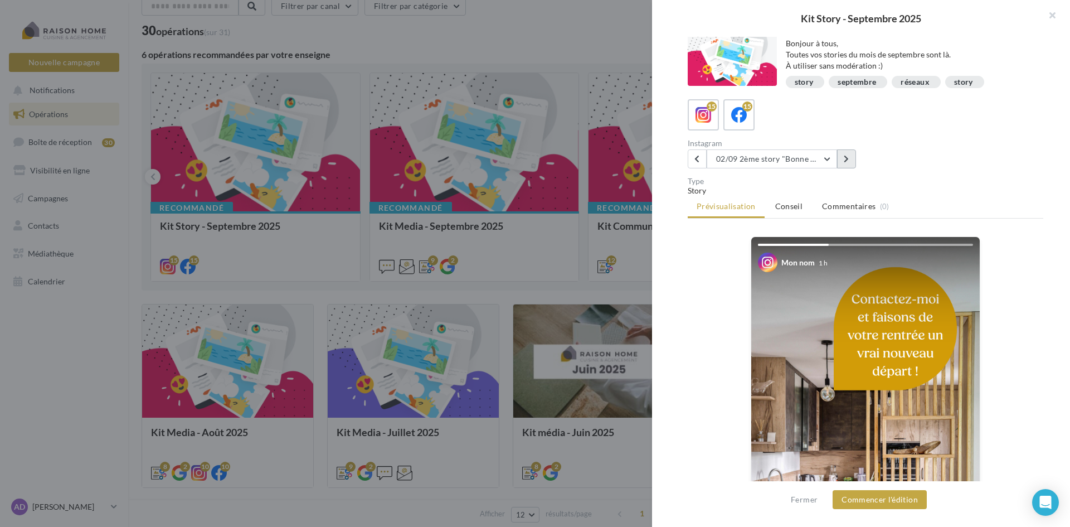
click at [850, 161] on button at bounding box center [846, 158] width 19 height 19
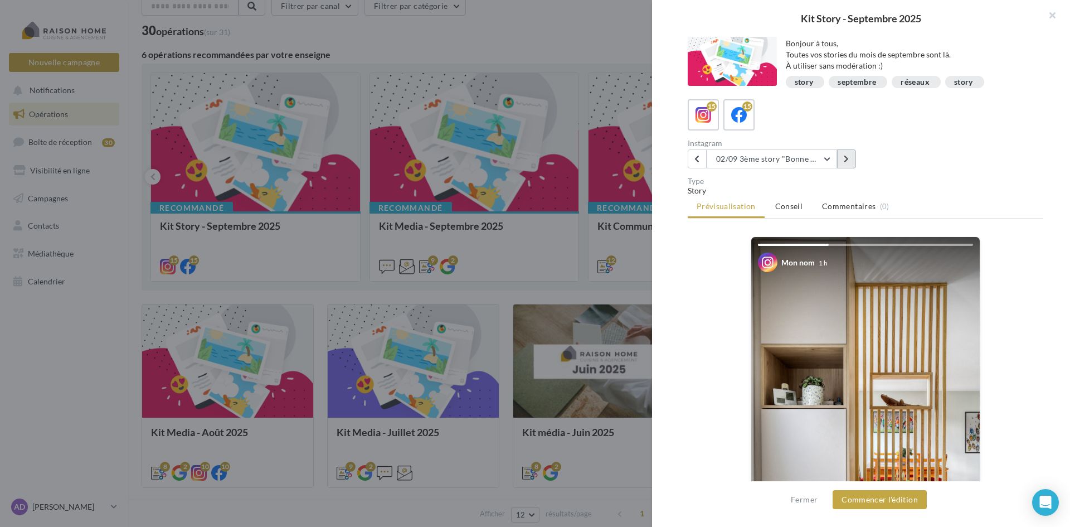
click at [850, 161] on button at bounding box center [846, 158] width 19 height 19
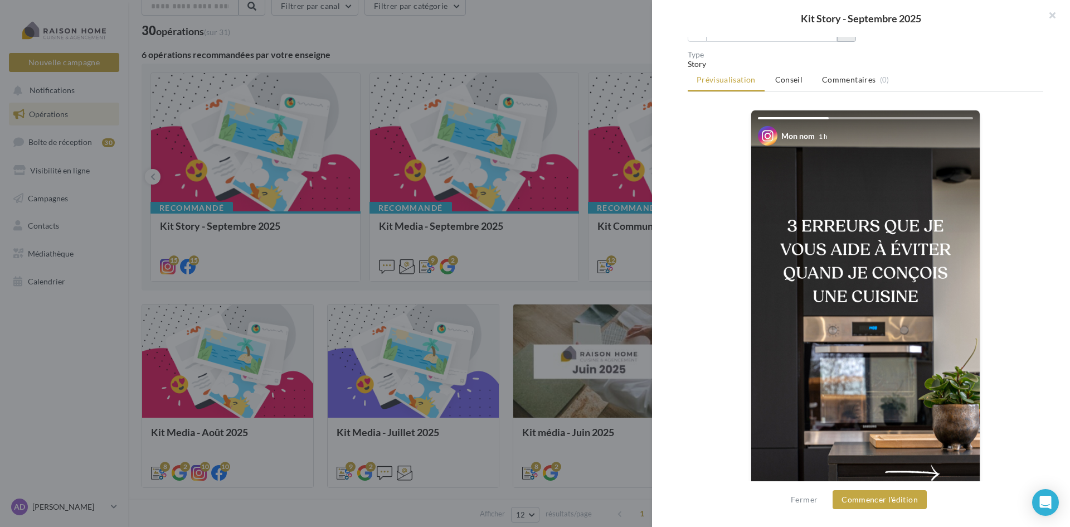
scroll to position [176, 0]
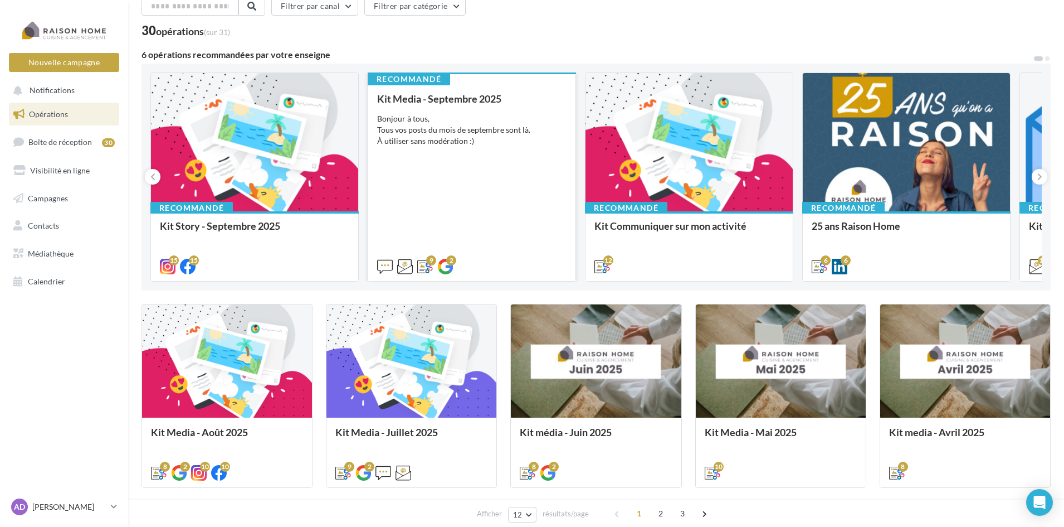
click at [438, 131] on div "Bonjour à tous, Tous vos posts du mois de septembre sont là. À utiliser sans mo…" at bounding box center [471, 129] width 189 height 33
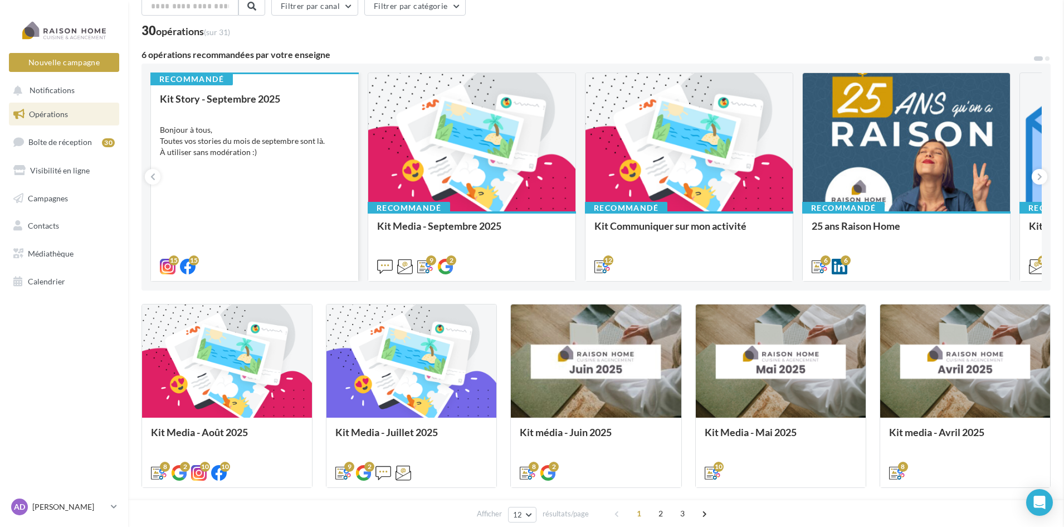
drag, startPoint x: 250, startPoint y: 247, endPoint x: 209, endPoint y: 264, distance: 44.2
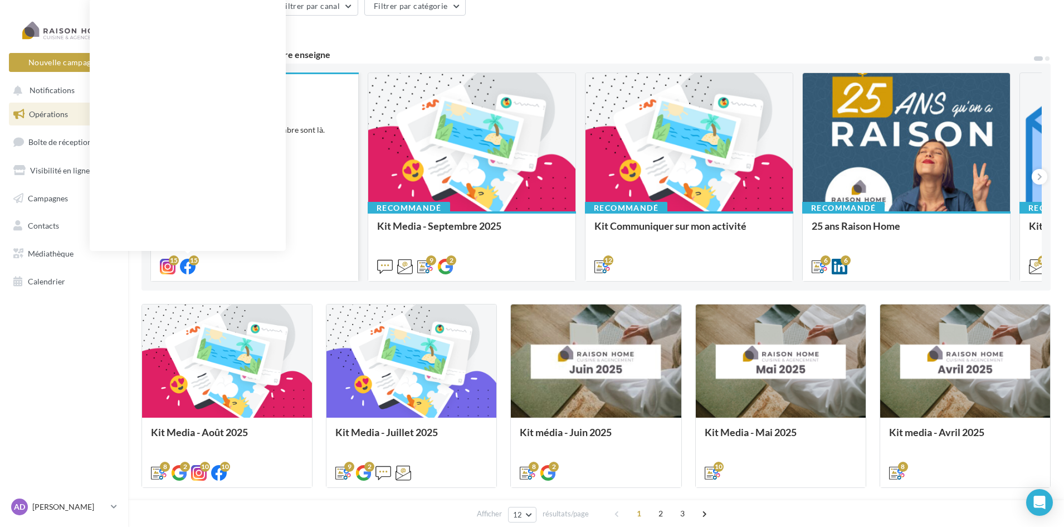
click at [188, 266] on icon at bounding box center [188, 267] width 16 height 16
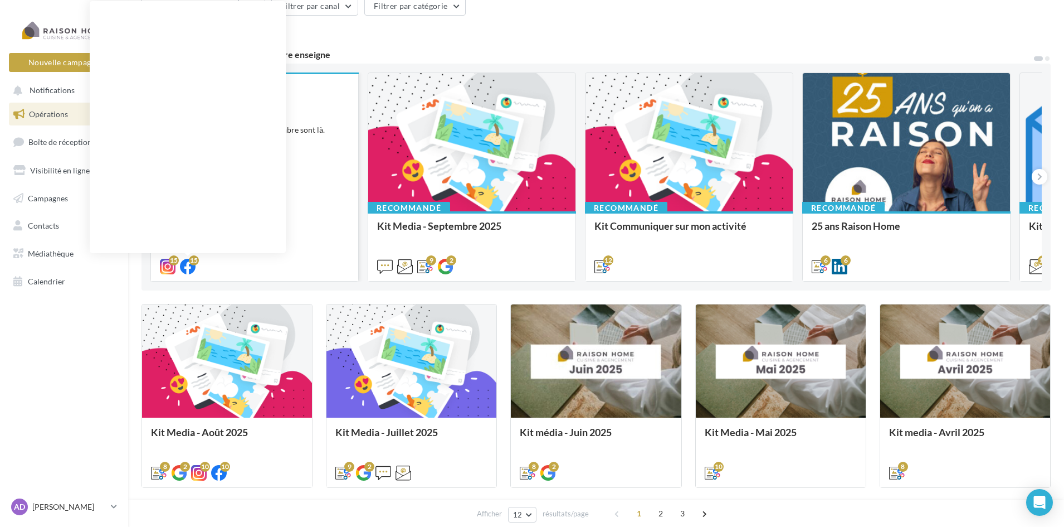
click at [189, 263] on div "15" at bounding box center [194, 260] width 10 height 10
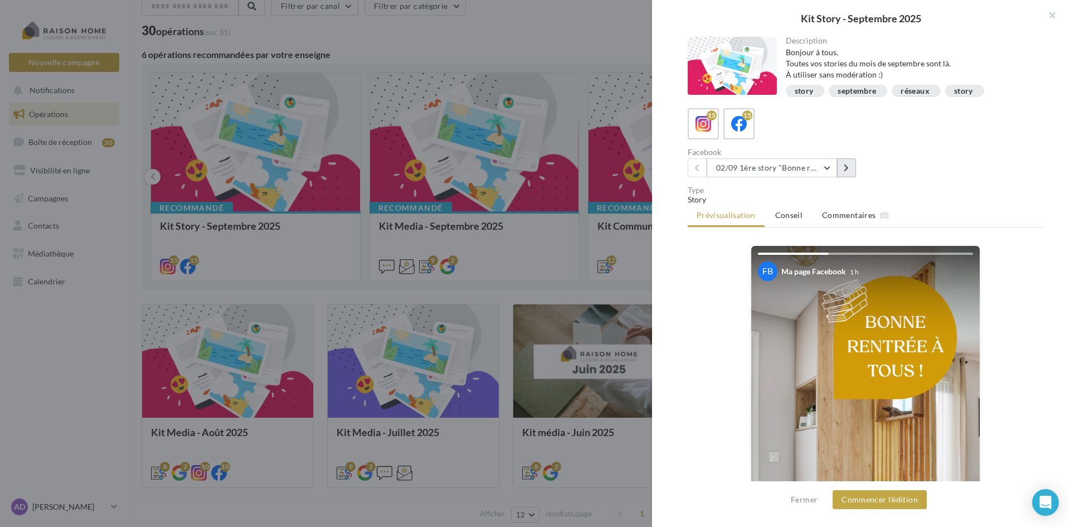
click at [849, 167] on button at bounding box center [846, 167] width 19 height 19
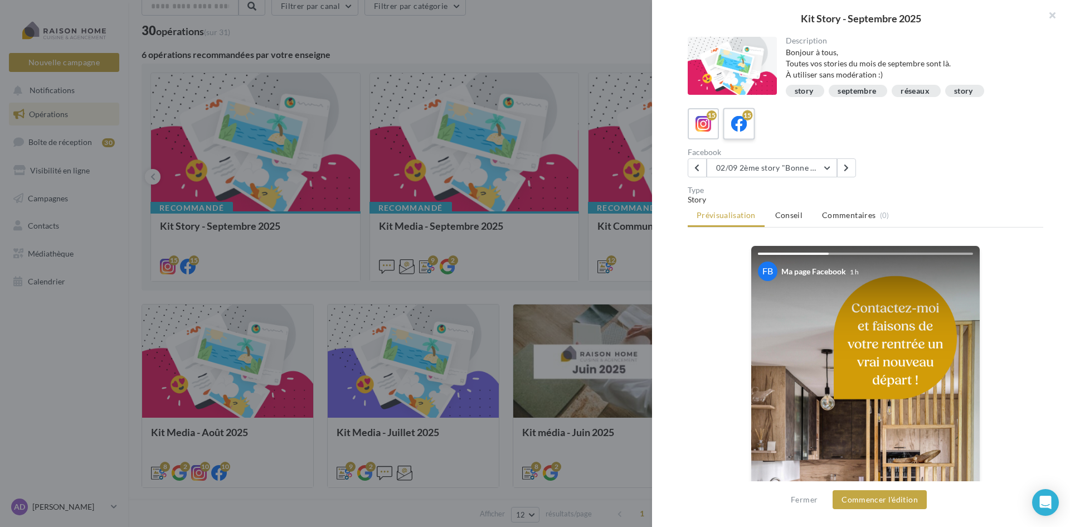
click at [735, 121] on icon at bounding box center [739, 124] width 16 height 16
click at [715, 129] on label "15" at bounding box center [703, 124] width 32 height 32
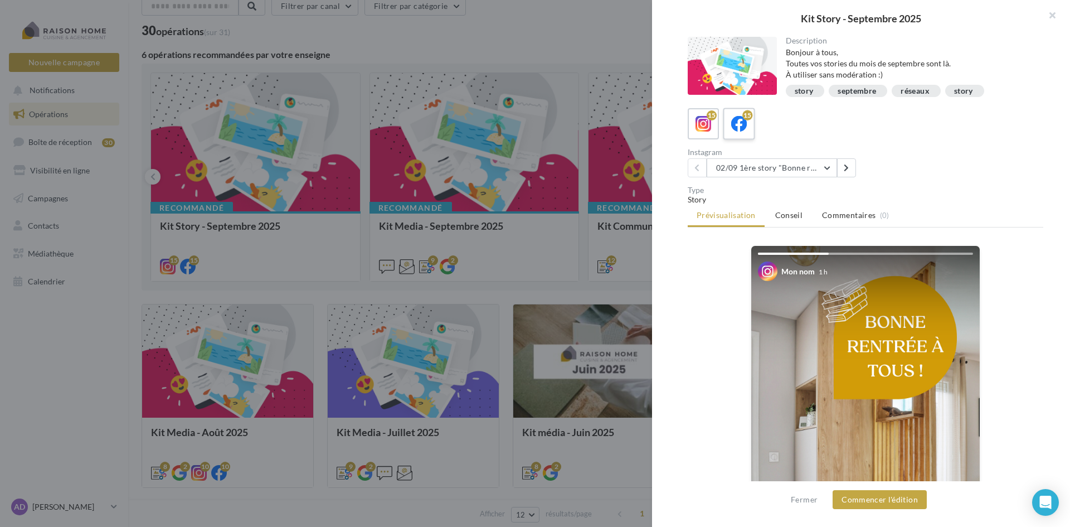
click at [732, 129] on icon at bounding box center [739, 124] width 16 height 16
click at [845, 173] on button at bounding box center [846, 167] width 19 height 19
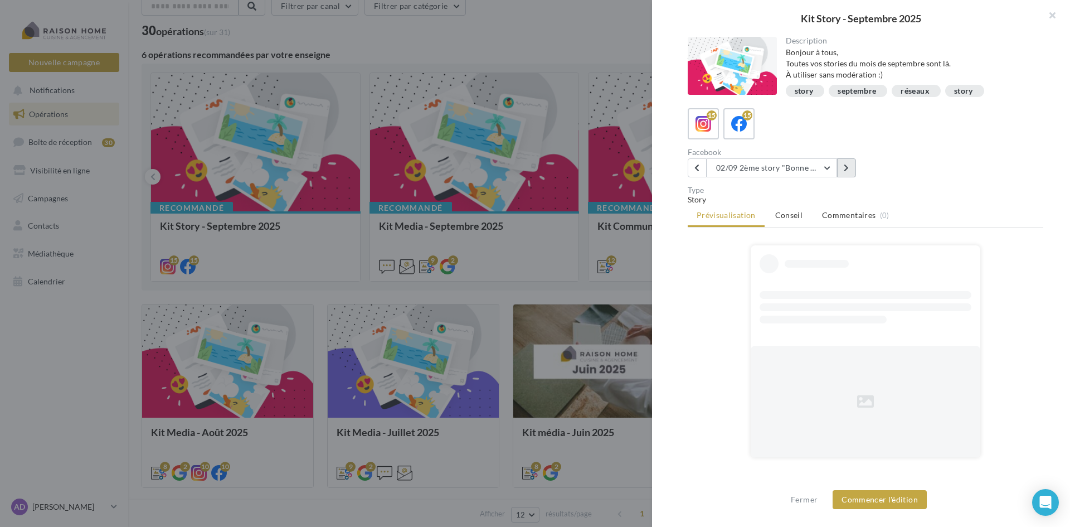
click at [845, 173] on button at bounding box center [846, 167] width 19 height 19
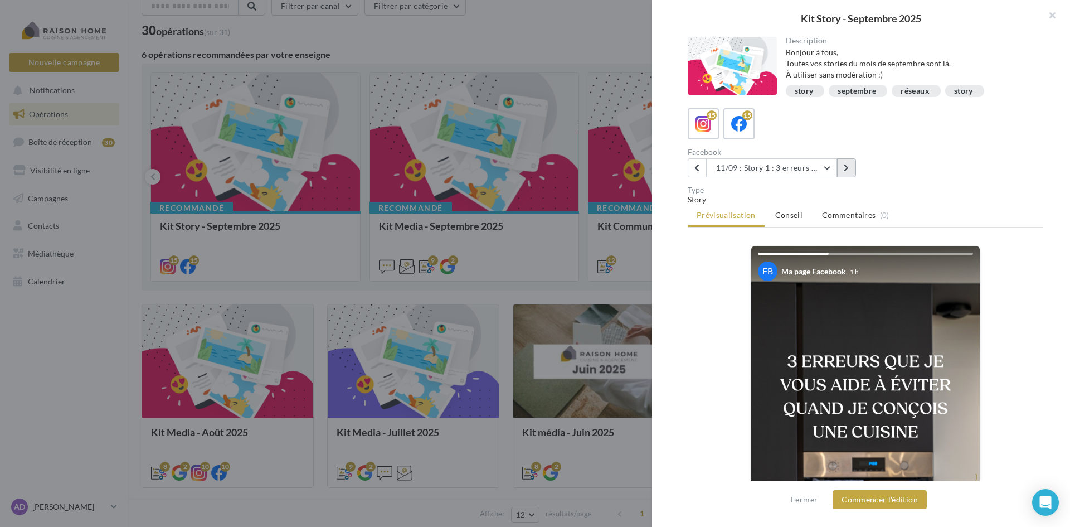
click at [845, 173] on button at bounding box center [846, 167] width 19 height 19
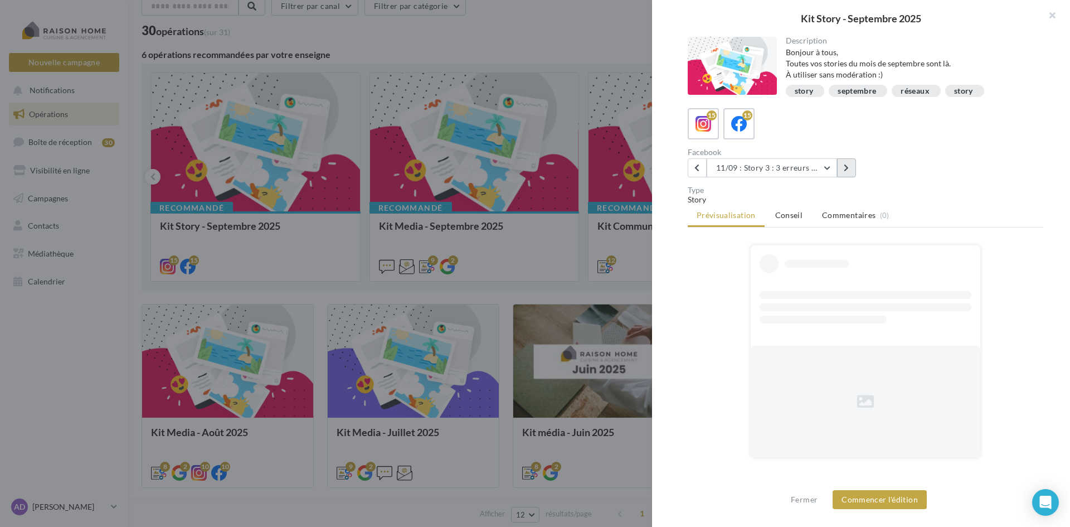
click at [845, 173] on button at bounding box center [846, 167] width 19 height 19
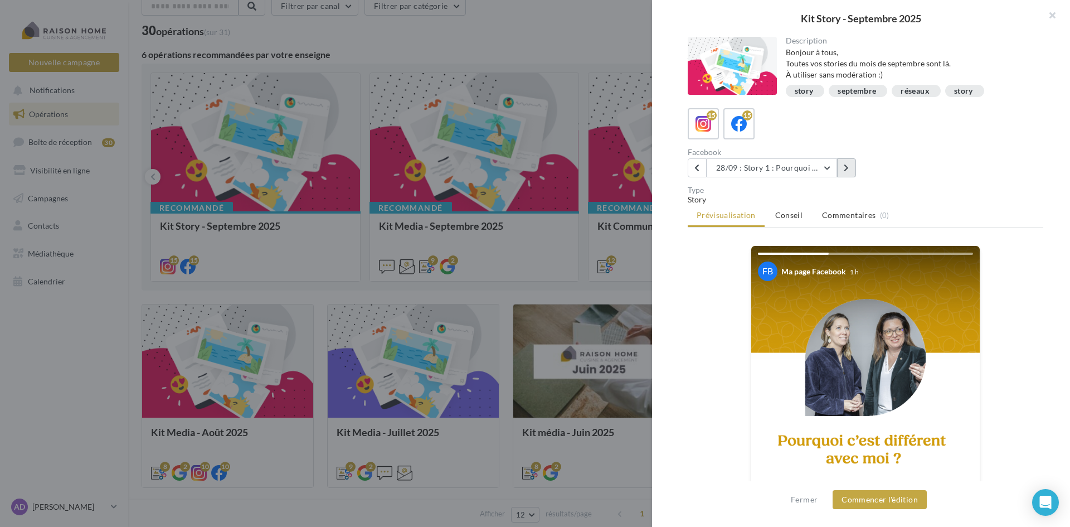
click at [843, 169] on button at bounding box center [846, 167] width 19 height 19
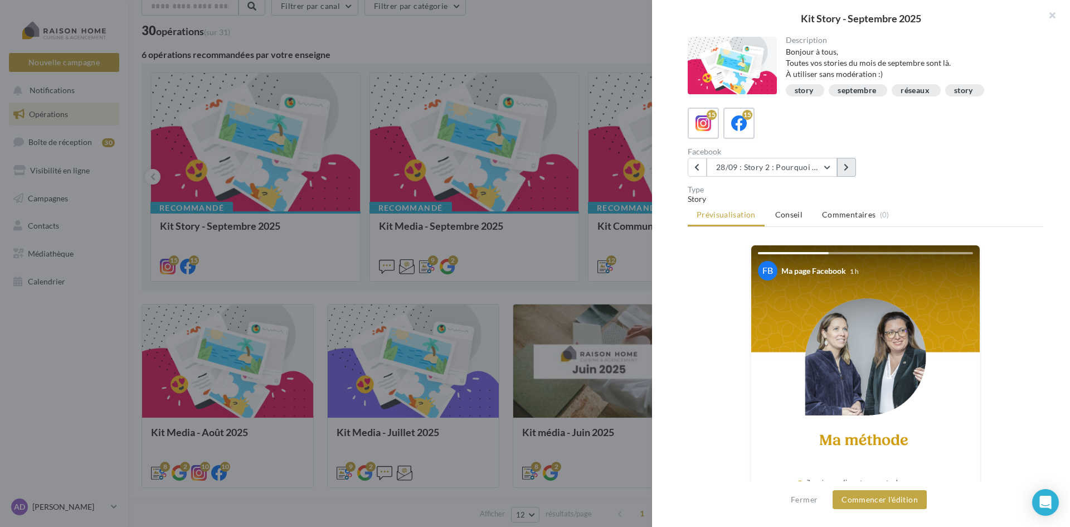
scroll to position [0, 0]
click at [849, 170] on button at bounding box center [846, 167] width 19 height 19
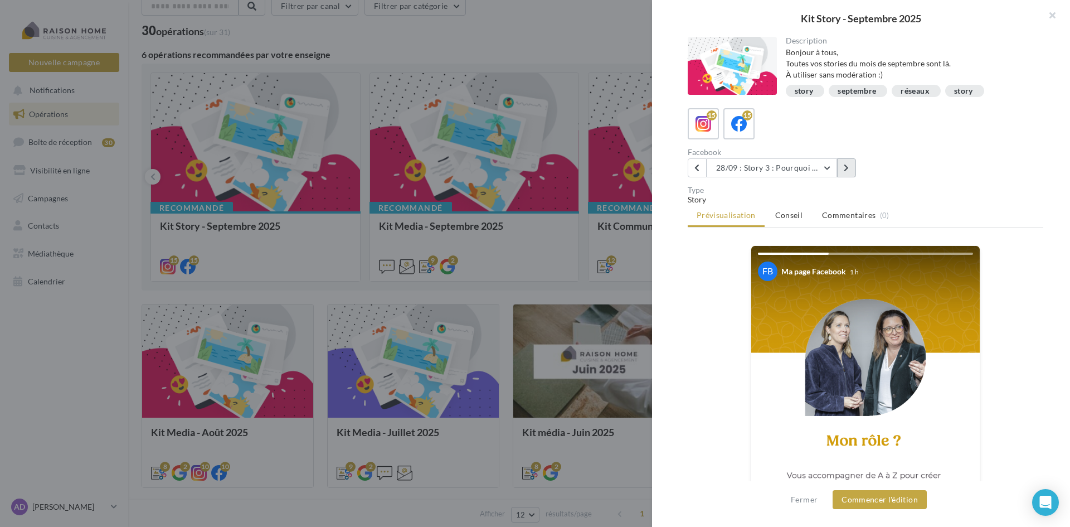
click at [846, 164] on icon at bounding box center [846, 168] width 5 height 8
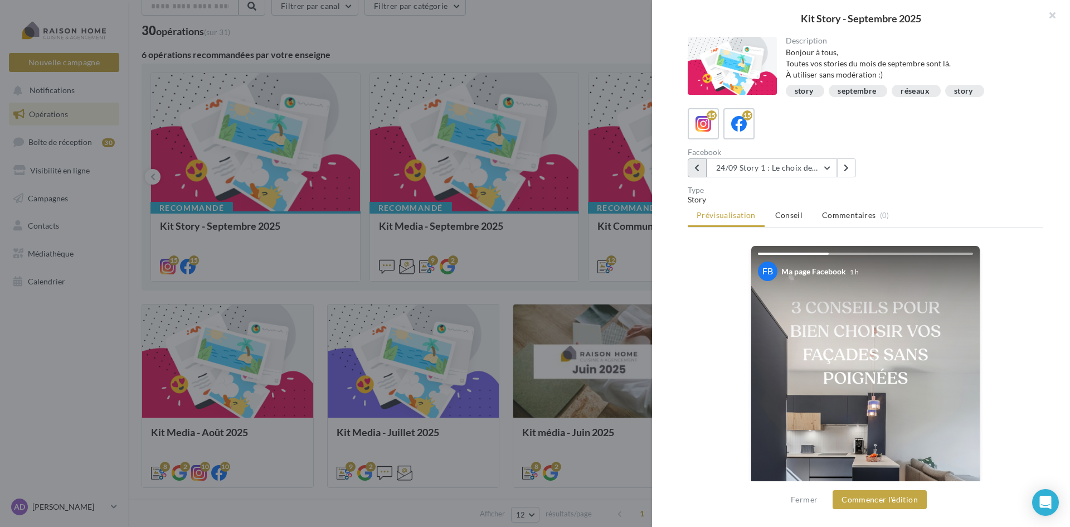
click at [697, 164] on icon at bounding box center [696, 168] width 5 height 8
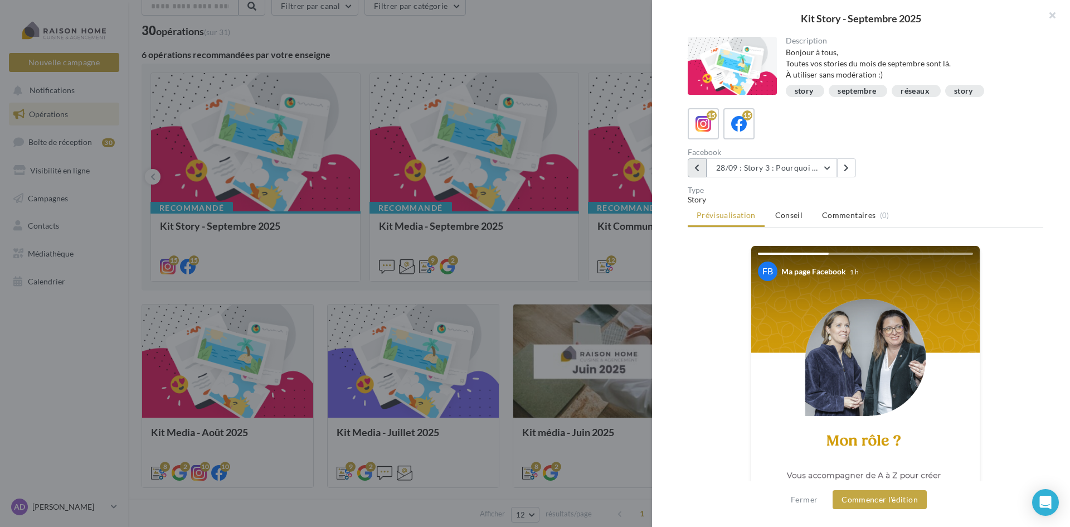
click at [697, 164] on icon at bounding box center [696, 168] width 5 height 8
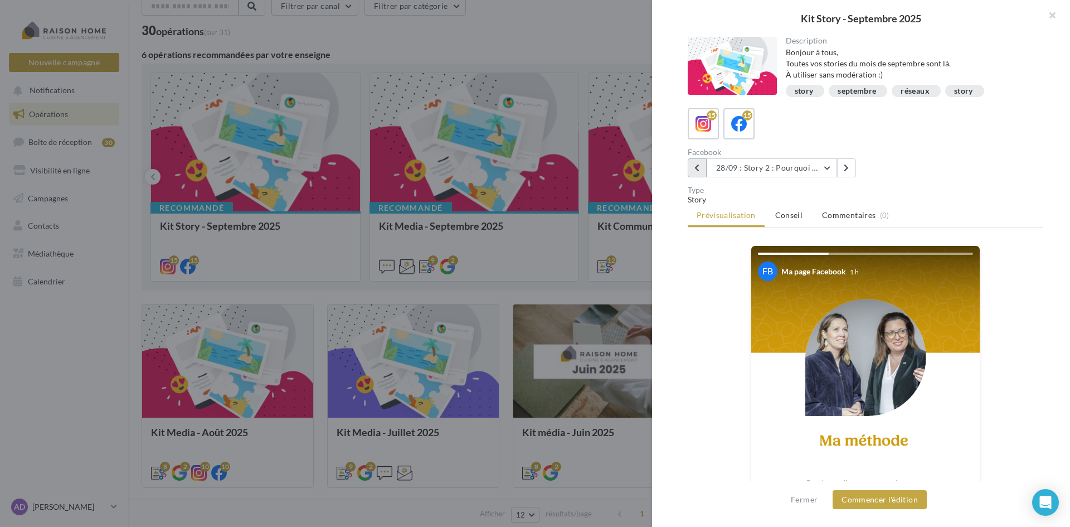
click at [697, 164] on icon at bounding box center [696, 168] width 5 height 8
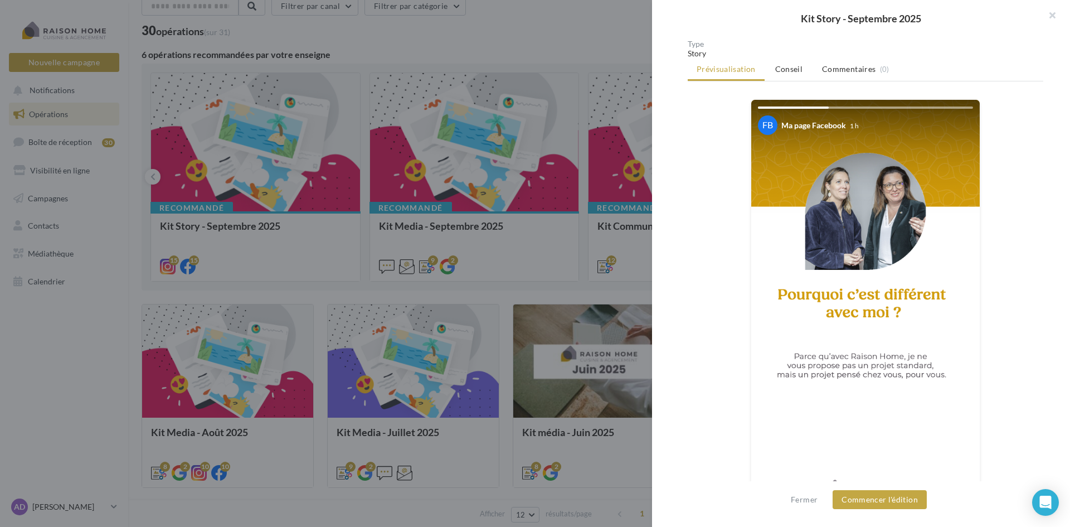
scroll to position [176, 0]
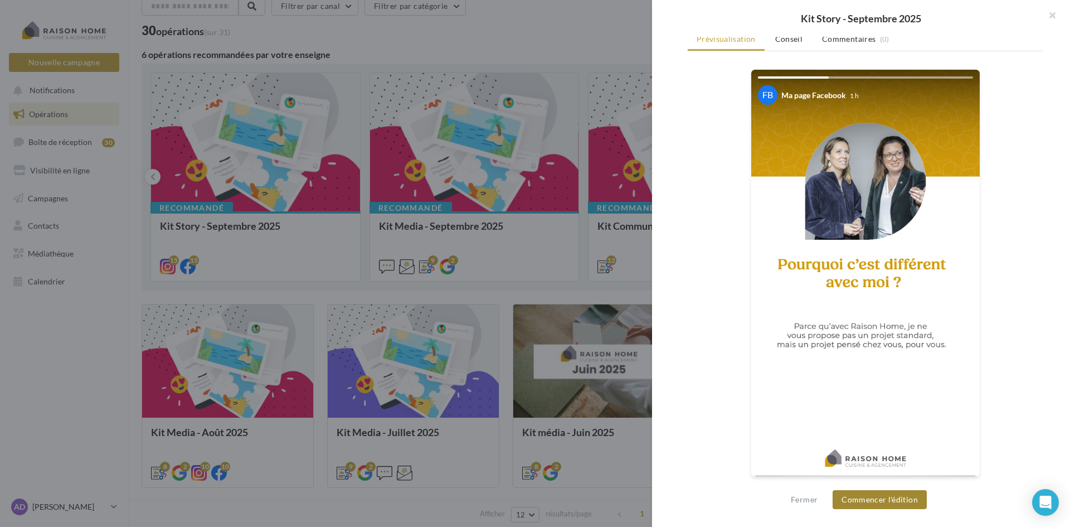
click at [890, 503] on button "Commencer l'édition" at bounding box center [879, 499] width 94 height 19
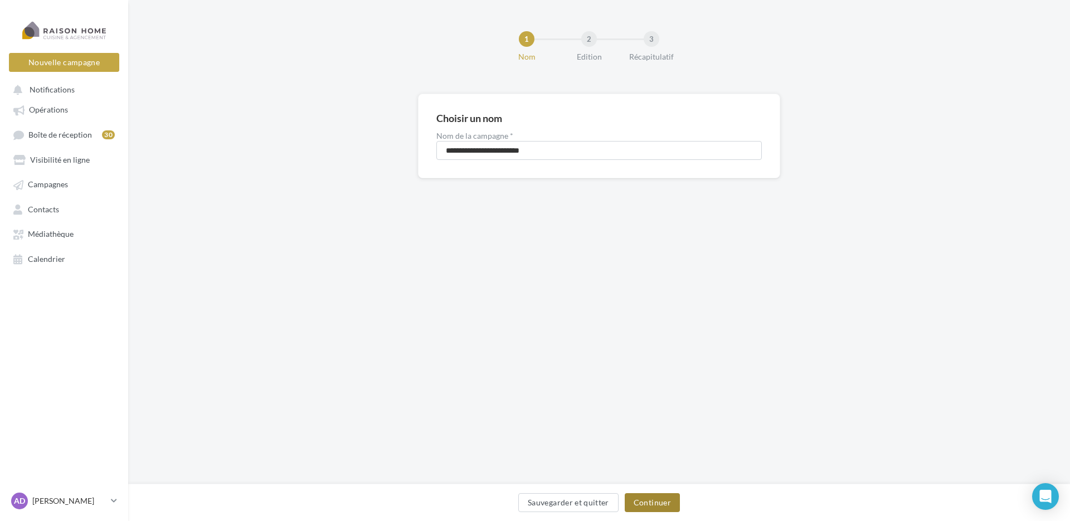
click at [652, 496] on button "Continuer" at bounding box center [652, 502] width 55 height 19
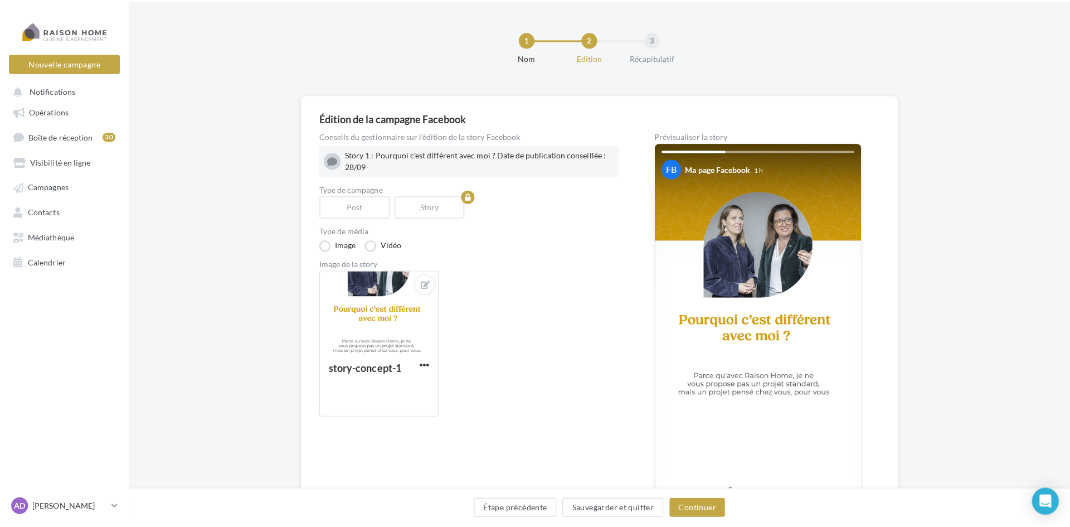
scroll to position [56, 0]
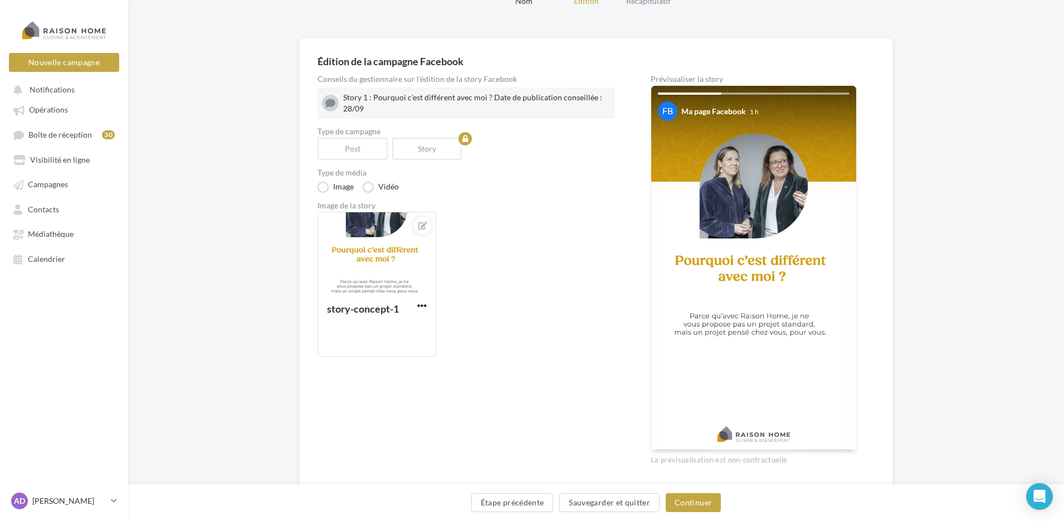
click at [763, 374] on img at bounding box center [753, 268] width 205 height 364
click at [733, 272] on img at bounding box center [753, 268] width 205 height 364
click at [743, 210] on img at bounding box center [753, 268] width 205 height 364
click at [376, 236] on div at bounding box center [377, 254] width 118 height 84
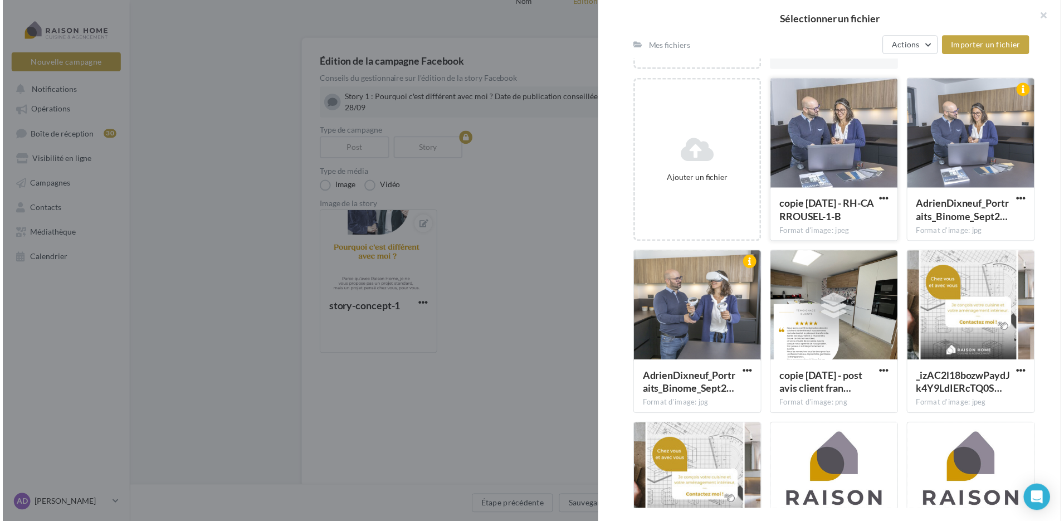
scroll to position [97, 0]
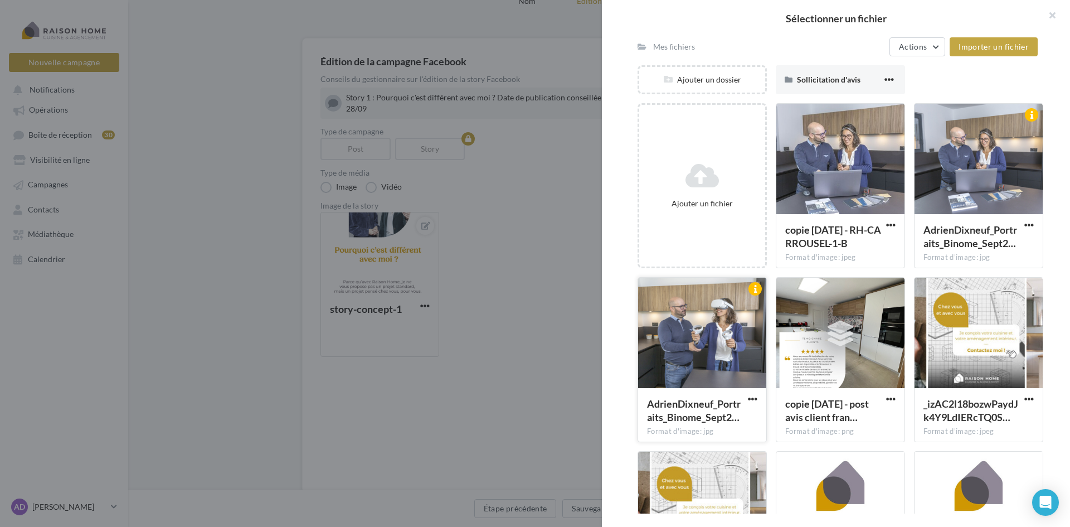
click at [711, 322] on div at bounding box center [702, 332] width 128 height 111
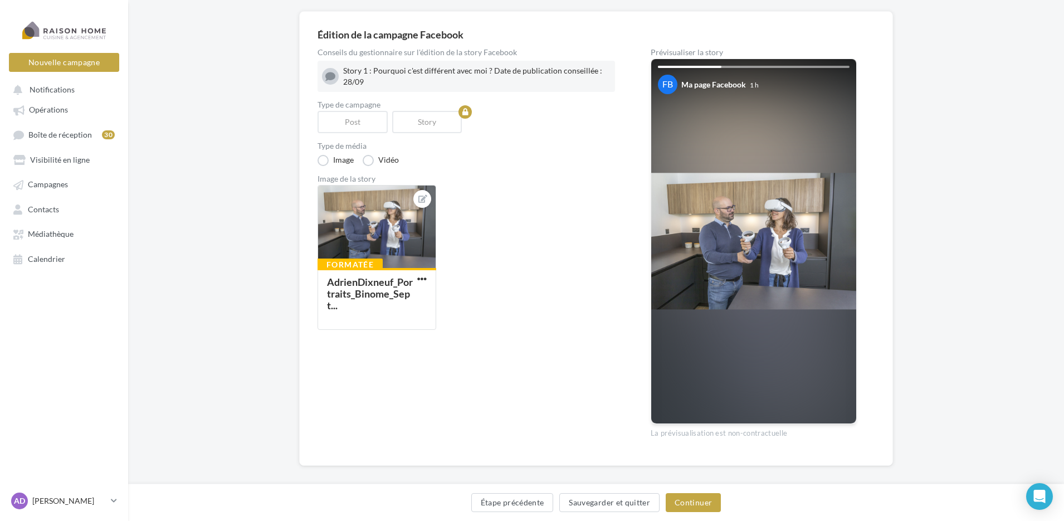
scroll to position [93, 0]
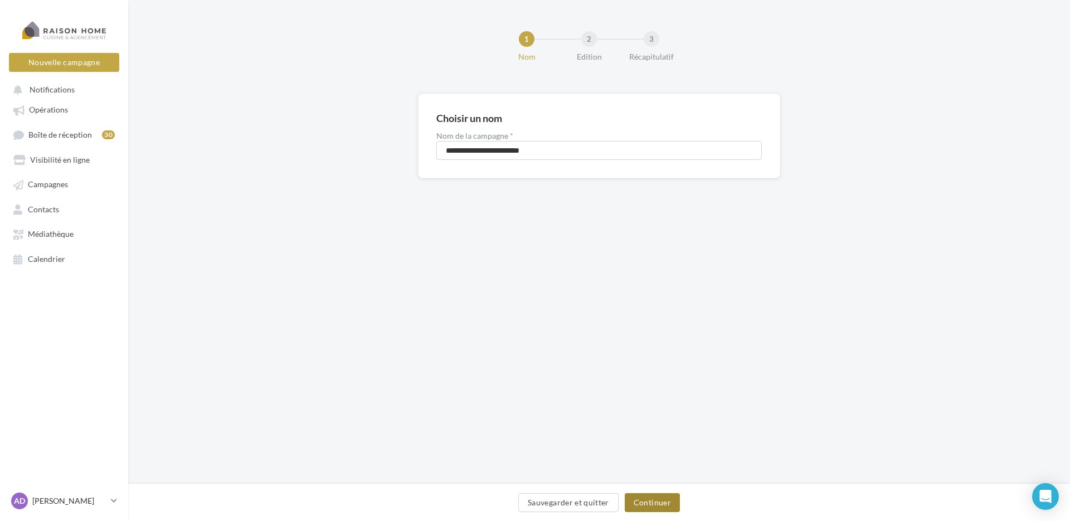
click at [635, 506] on button "Continuer" at bounding box center [652, 502] width 55 height 19
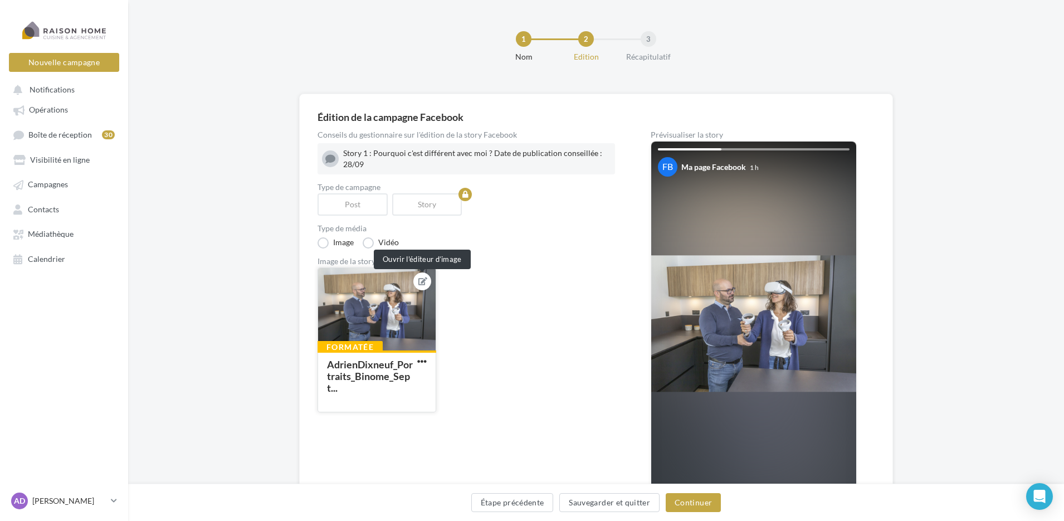
click at [421, 285] on icon at bounding box center [422, 281] width 9 height 8
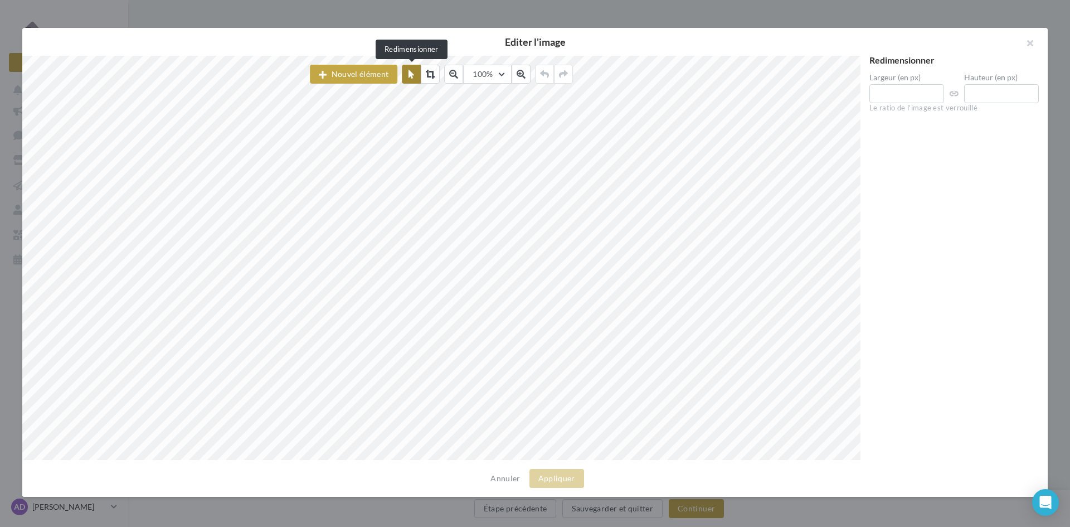
click at [411, 72] on icon at bounding box center [411, 74] width 6 height 9
click at [433, 72] on icon at bounding box center [430, 74] width 9 height 9
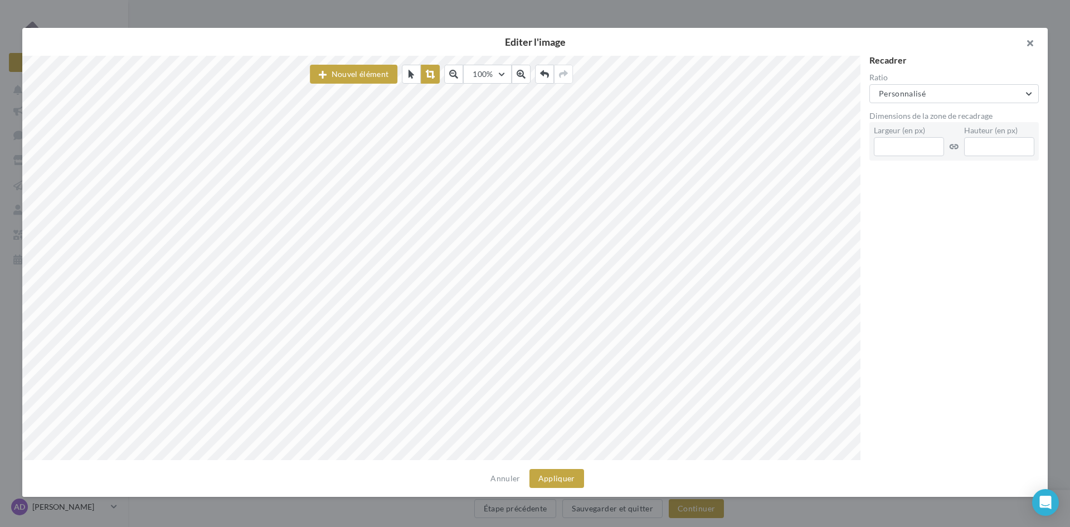
click at [1026, 45] on button "button" at bounding box center [1025, 44] width 45 height 33
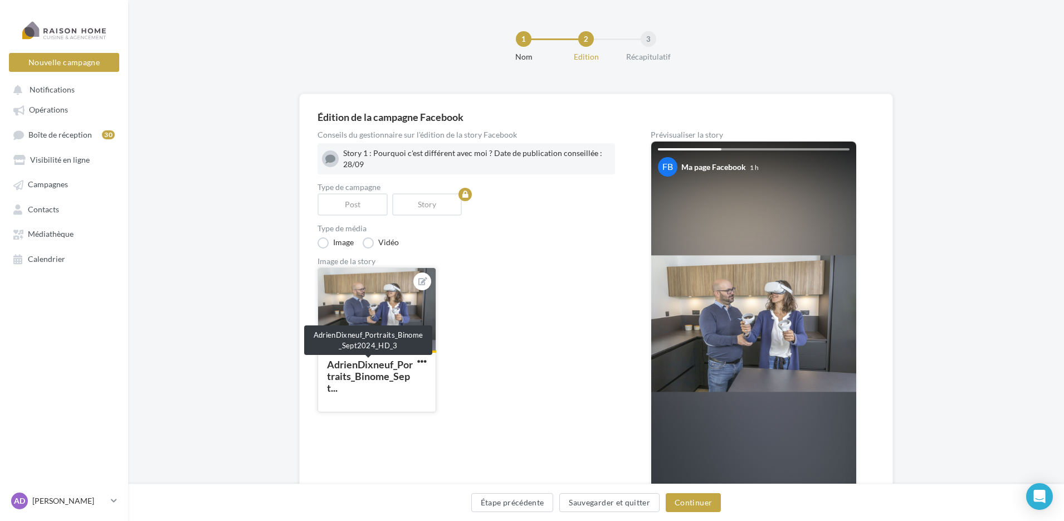
click at [379, 360] on div "AdrienDixneuf_Portraits_Binome_Sept..." at bounding box center [370, 376] width 86 height 36
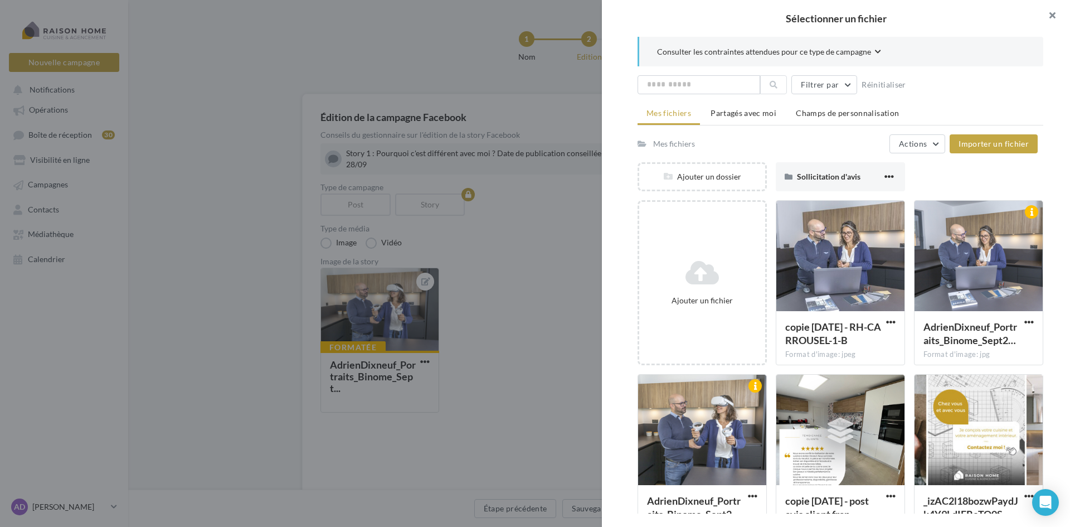
click at [1051, 8] on button "button" at bounding box center [1047, 16] width 45 height 33
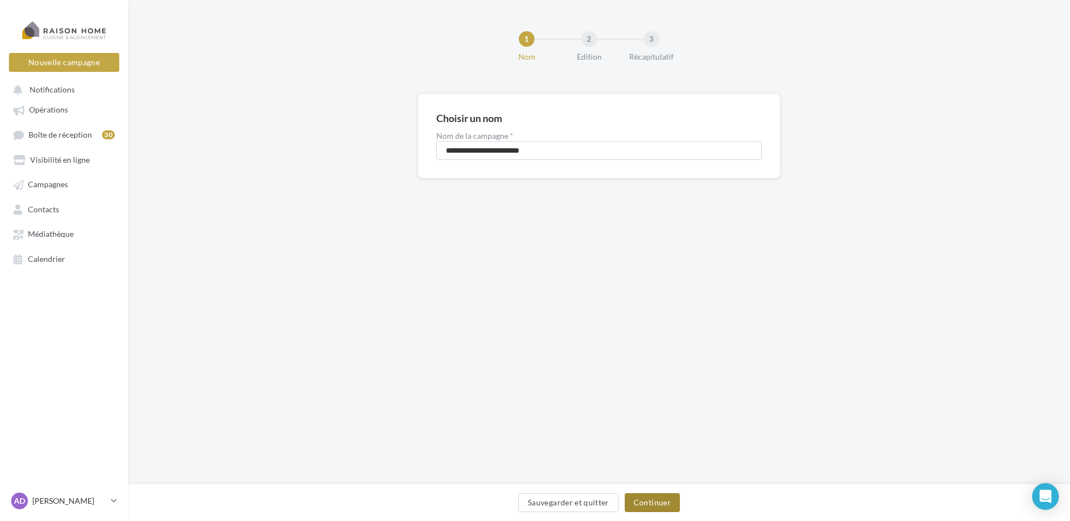
click at [664, 503] on button "Continuer" at bounding box center [652, 502] width 55 height 19
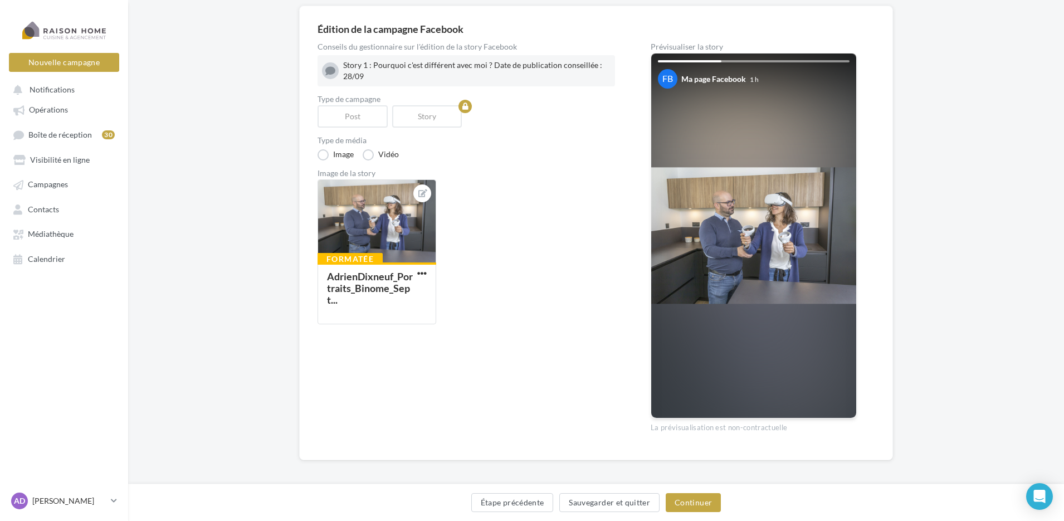
scroll to position [93, 0]
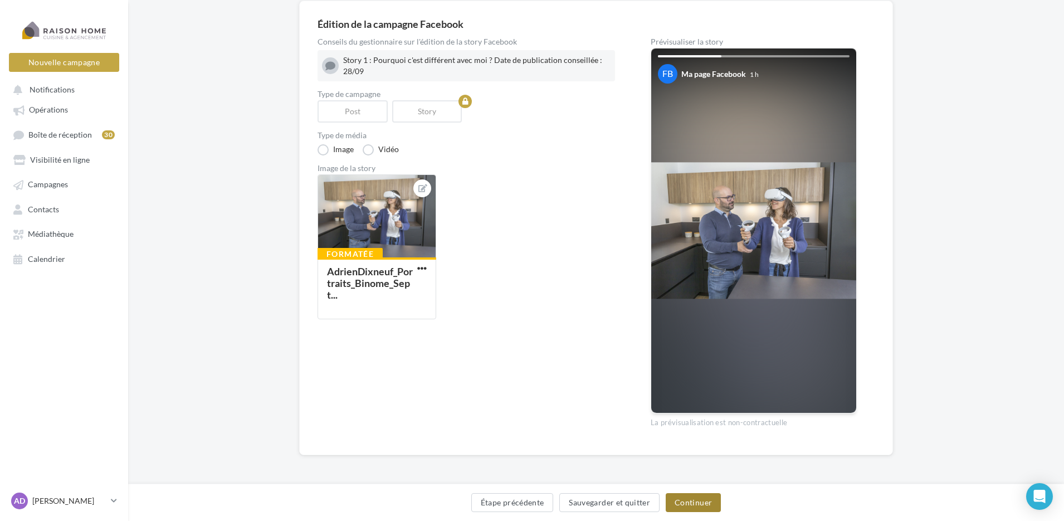
click at [689, 501] on button "Continuer" at bounding box center [693, 502] width 55 height 19
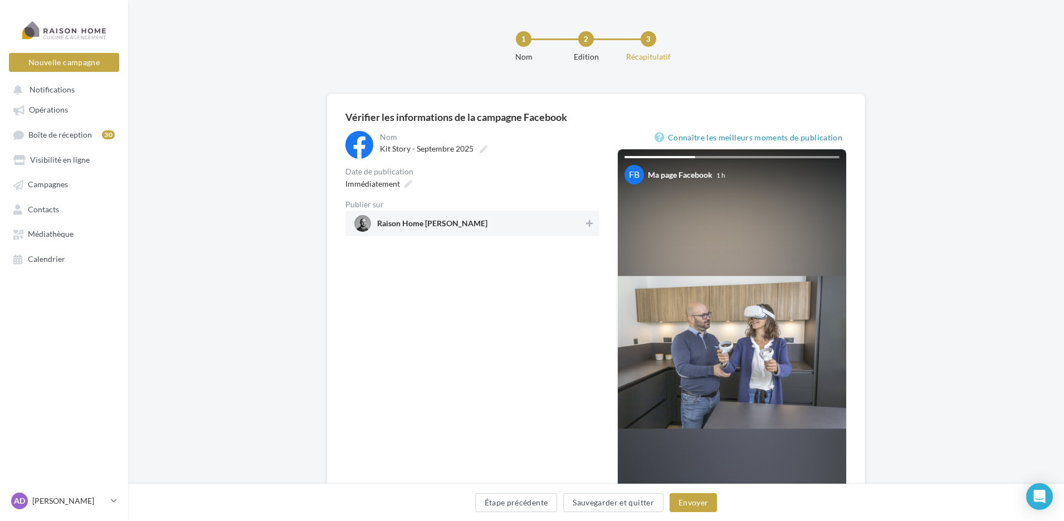
click at [466, 219] on span "Raison Home Adrien Dixneuf" at bounding box center [469, 223] width 230 height 17
click at [705, 499] on button "Envoyer" at bounding box center [693, 502] width 47 height 19
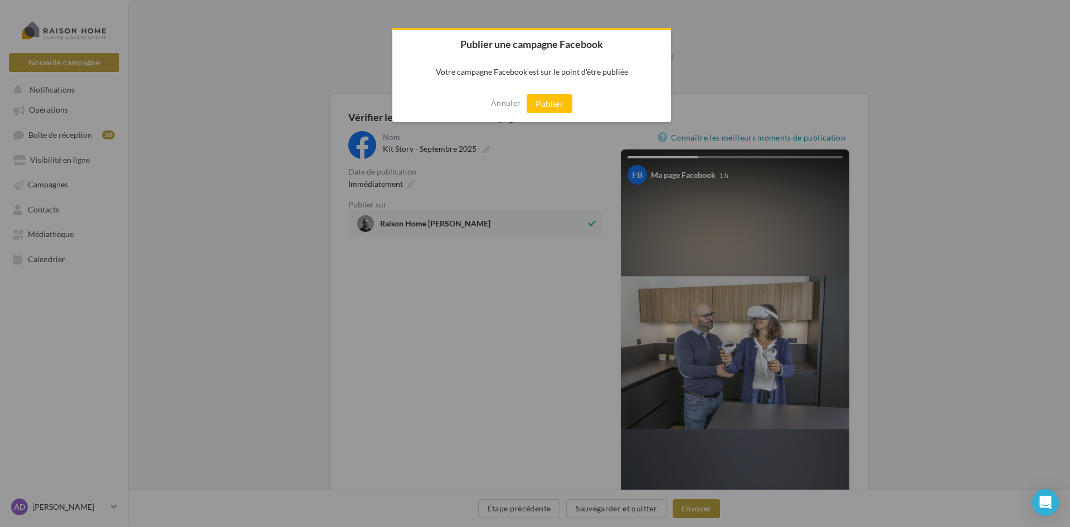
click at [551, 106] on button "Publier" at bounding box center [550, 103] width 46 height 19
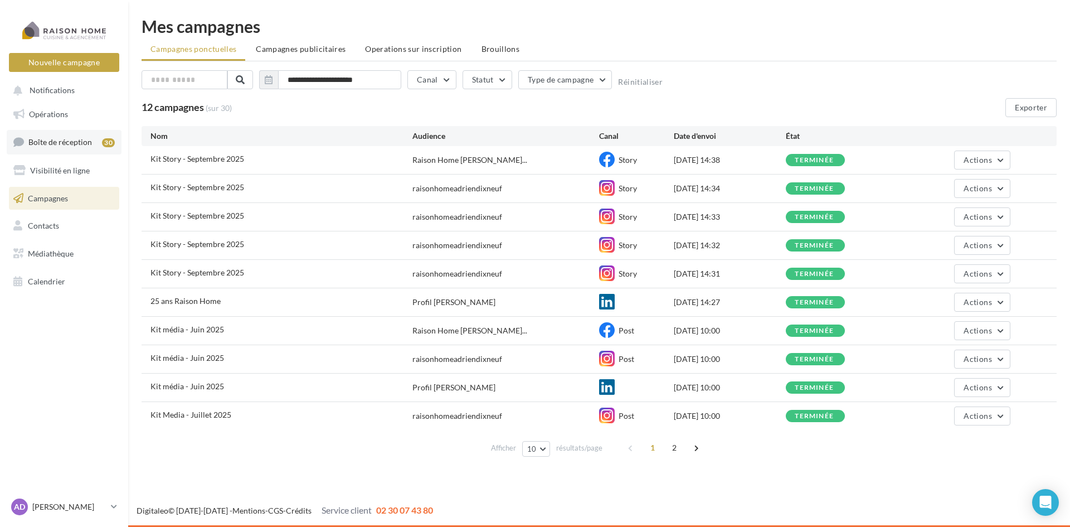
click at [55, 140] on span "Boîte de réception" at bounding box center [60, 141] width 64 height 9
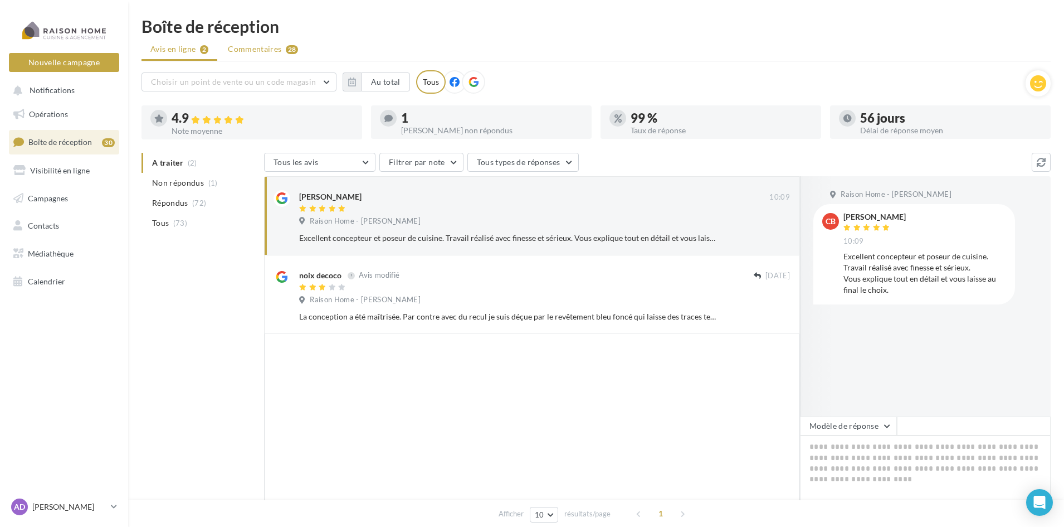
click at [245, 53] on span "Commentaires" at bounding box center [254, 48] width 53 height 11
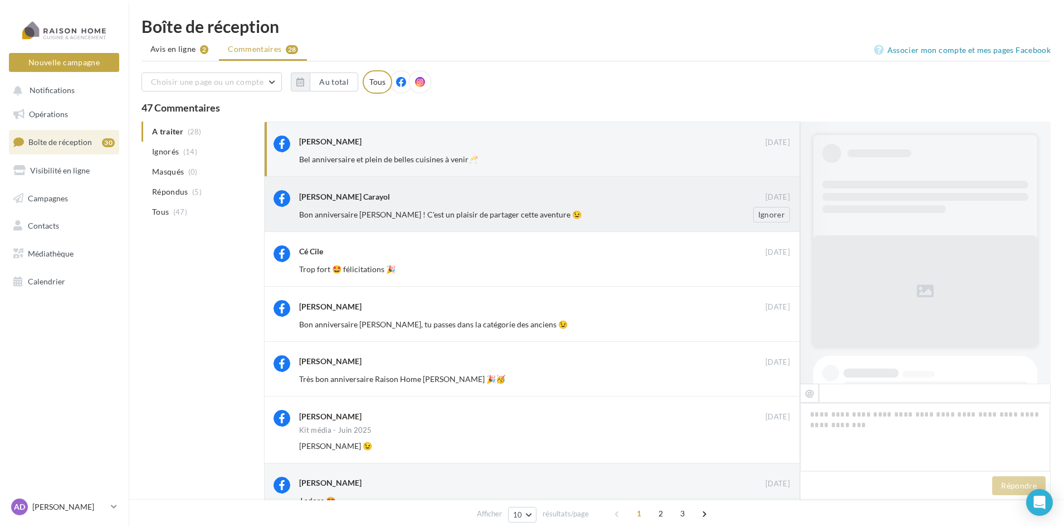
scroll to position [552, 0]
